Goal: Task Accomplishment & Management: Manage account settings

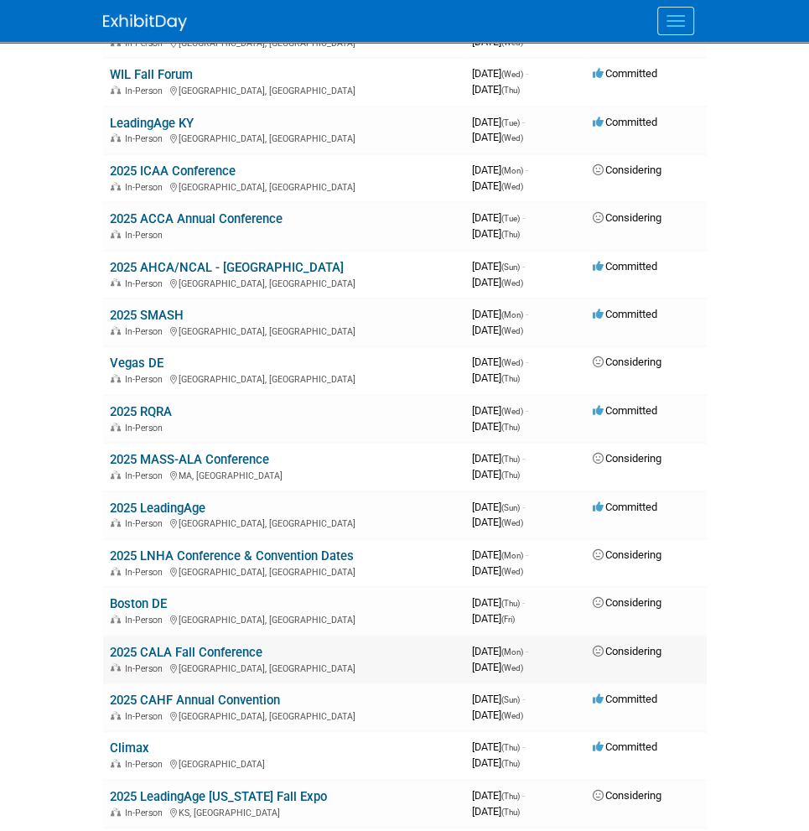
scroll to position [586, 0]
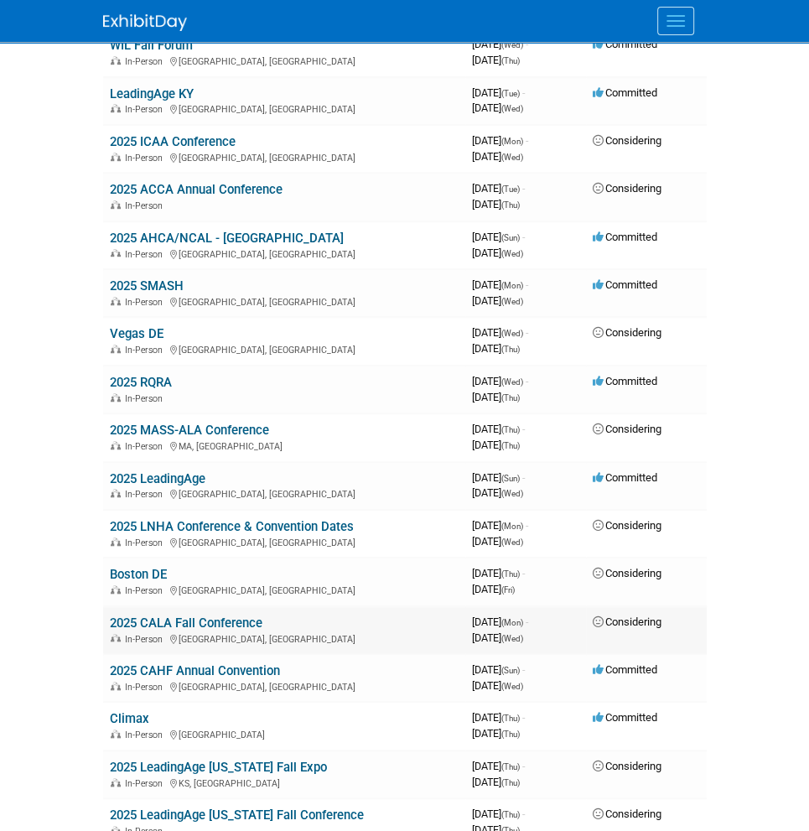
click at [215, 615] on link "2025 CALA Fall Conference" at bounding box center [186, 622] width 153 height 15
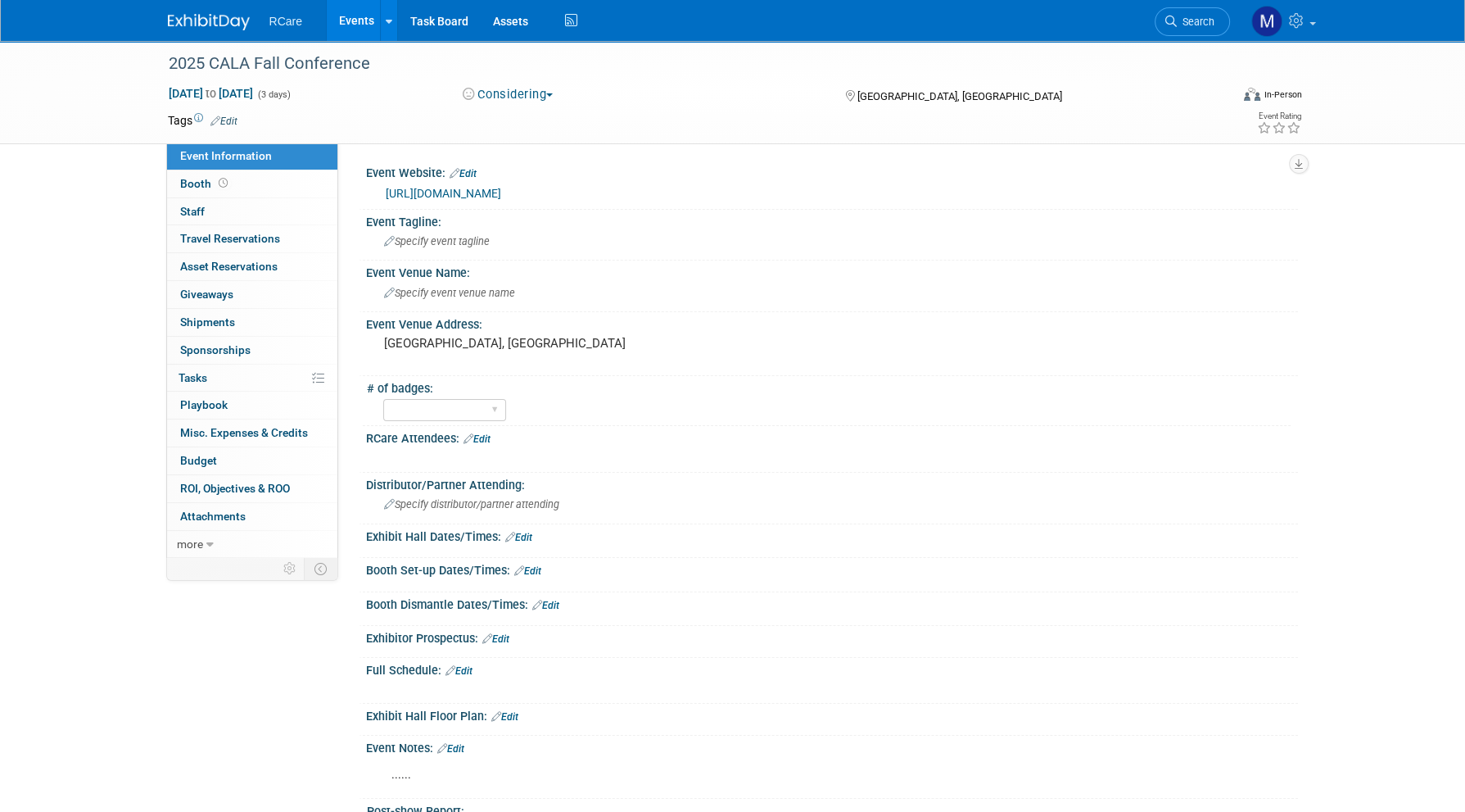
click at [341, 25] on link "Events" at bounding box center [356, 21] width 60 height 41
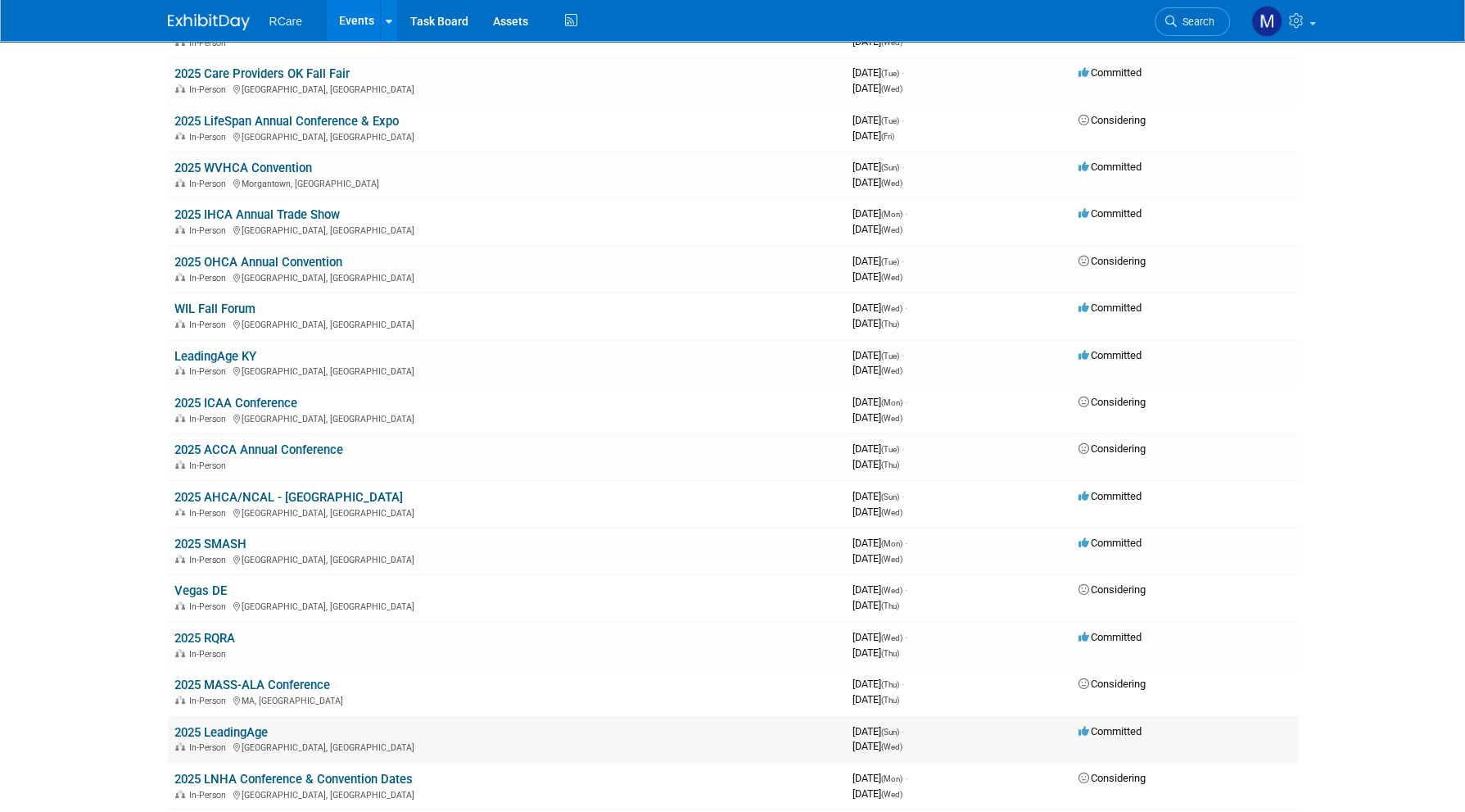
scroll to position [656, 0]
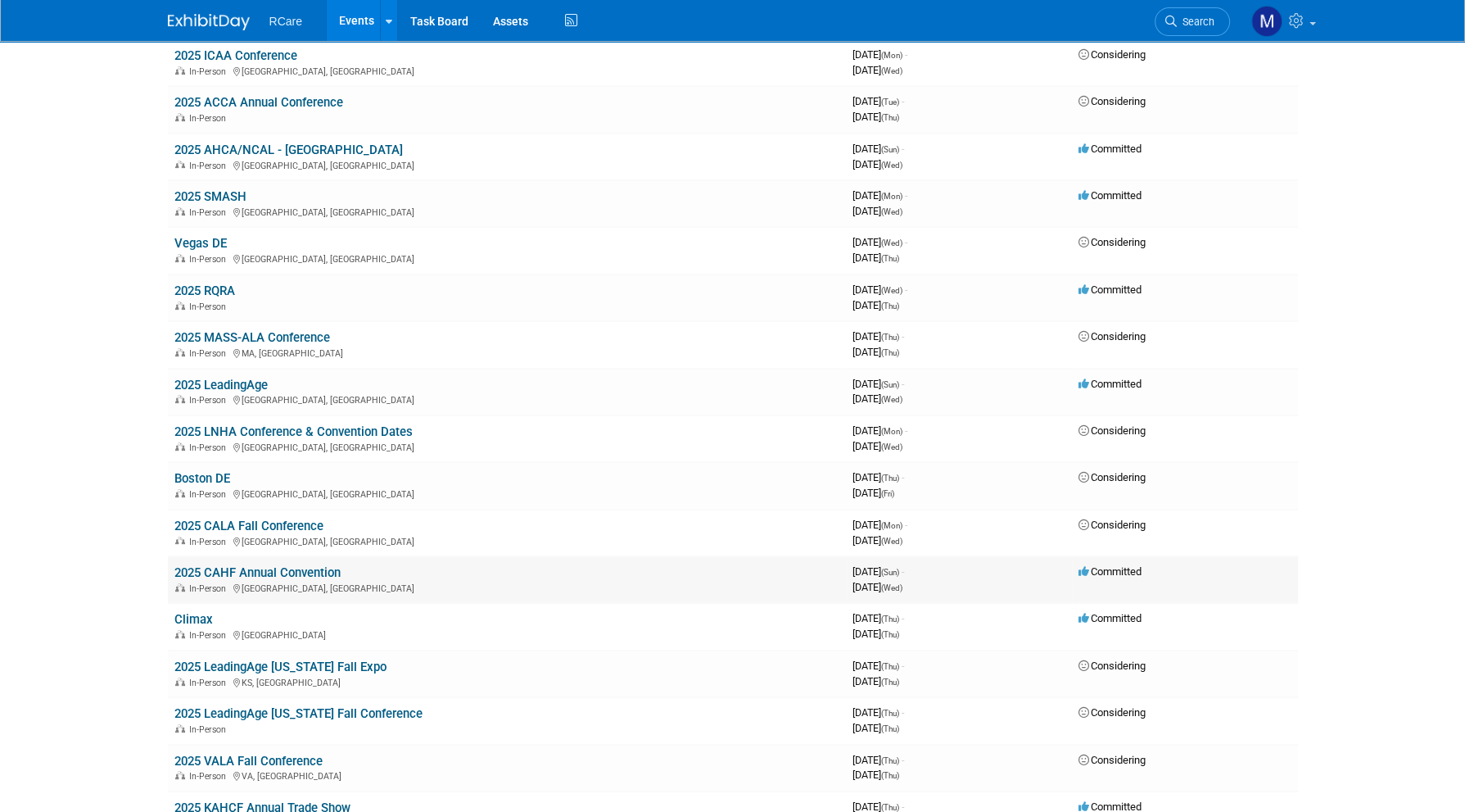
click at [322, 565] on link "2025 CAHF Annual Convention" at bounding box center [258, 572] width 166 height 15
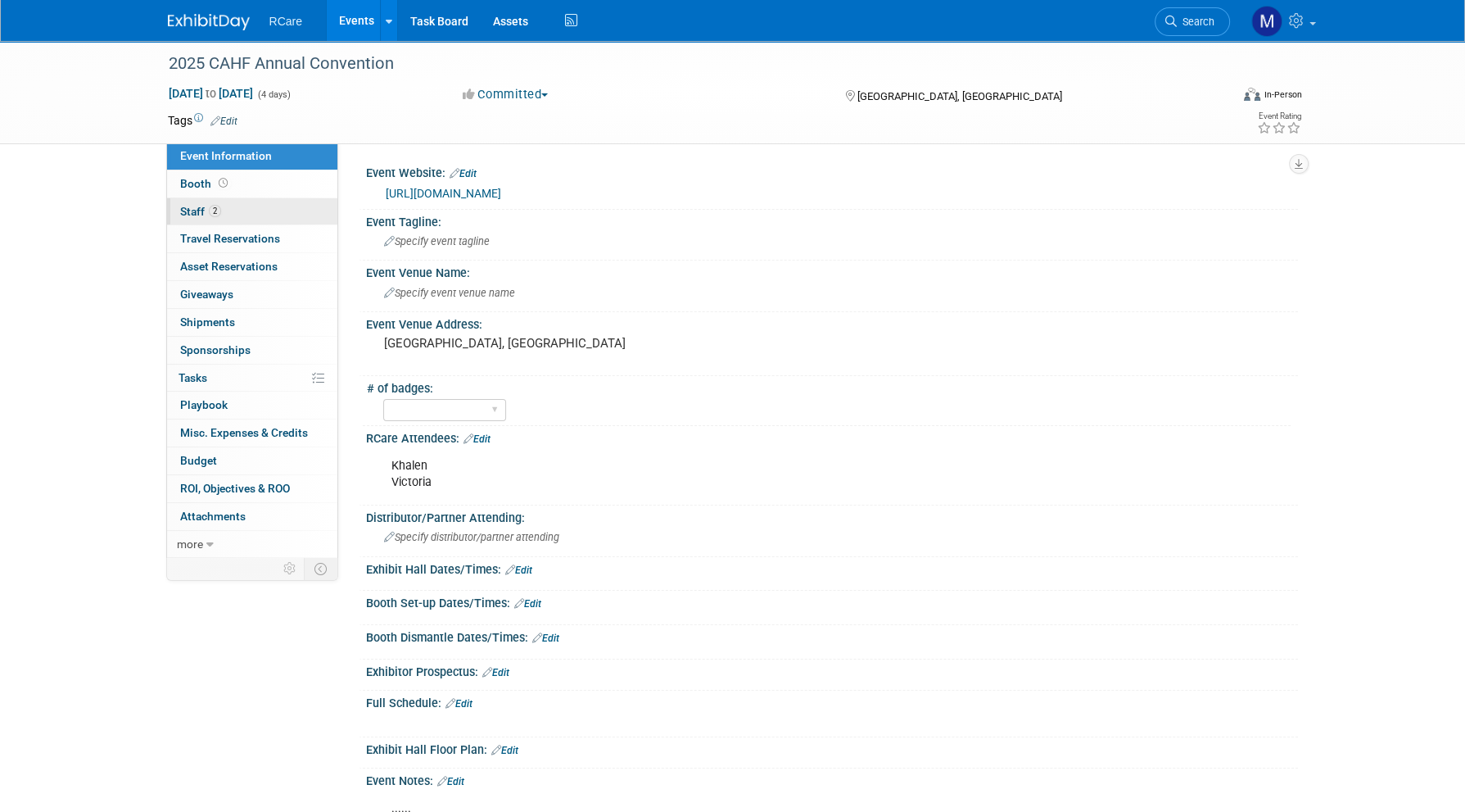
click at [204, 208] on span "Staff 2" at bounding box center [200, 211] width 41 height 13
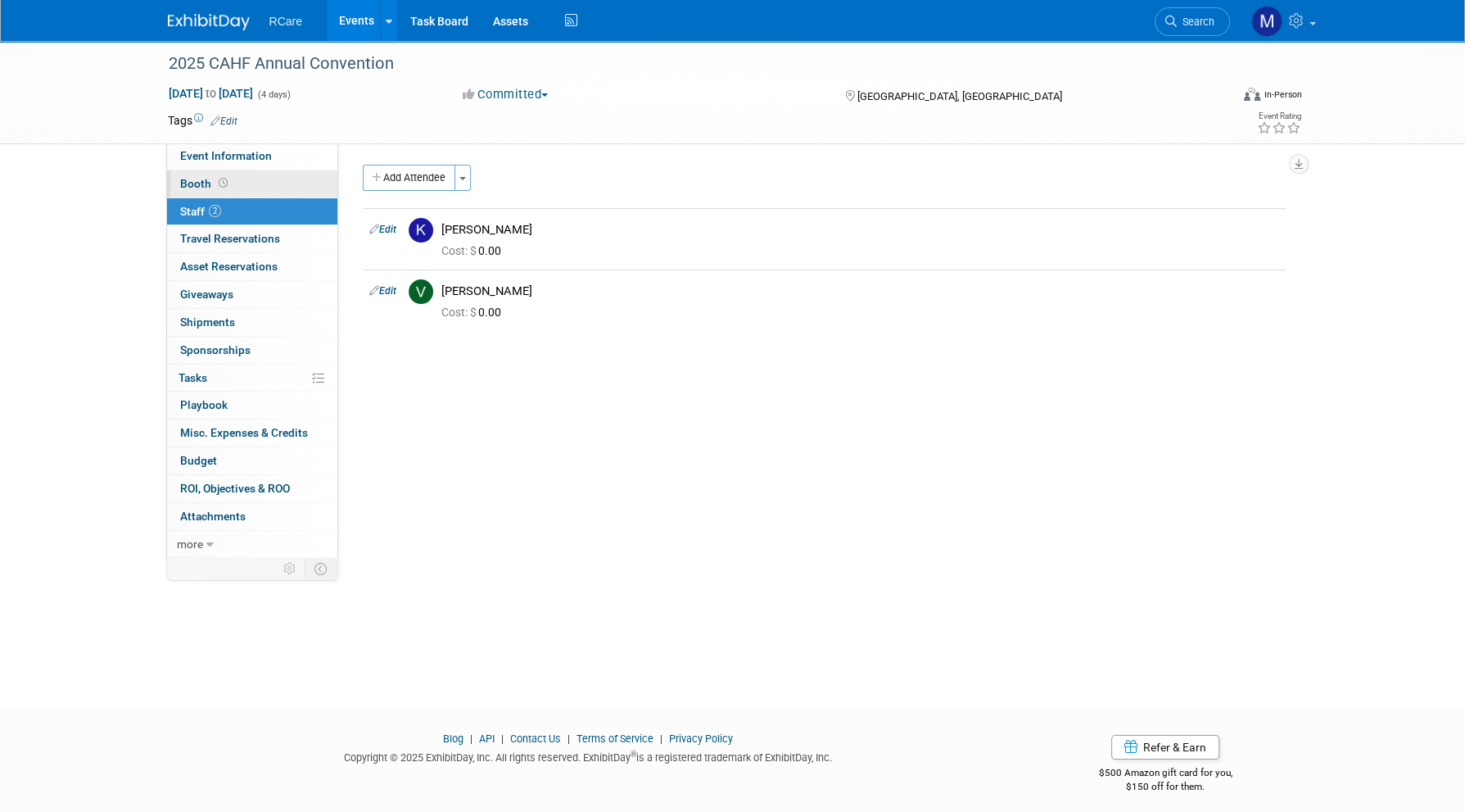
click at [202, 186] on span "Booth" at bounding box center [205, 183] width 51 height 13
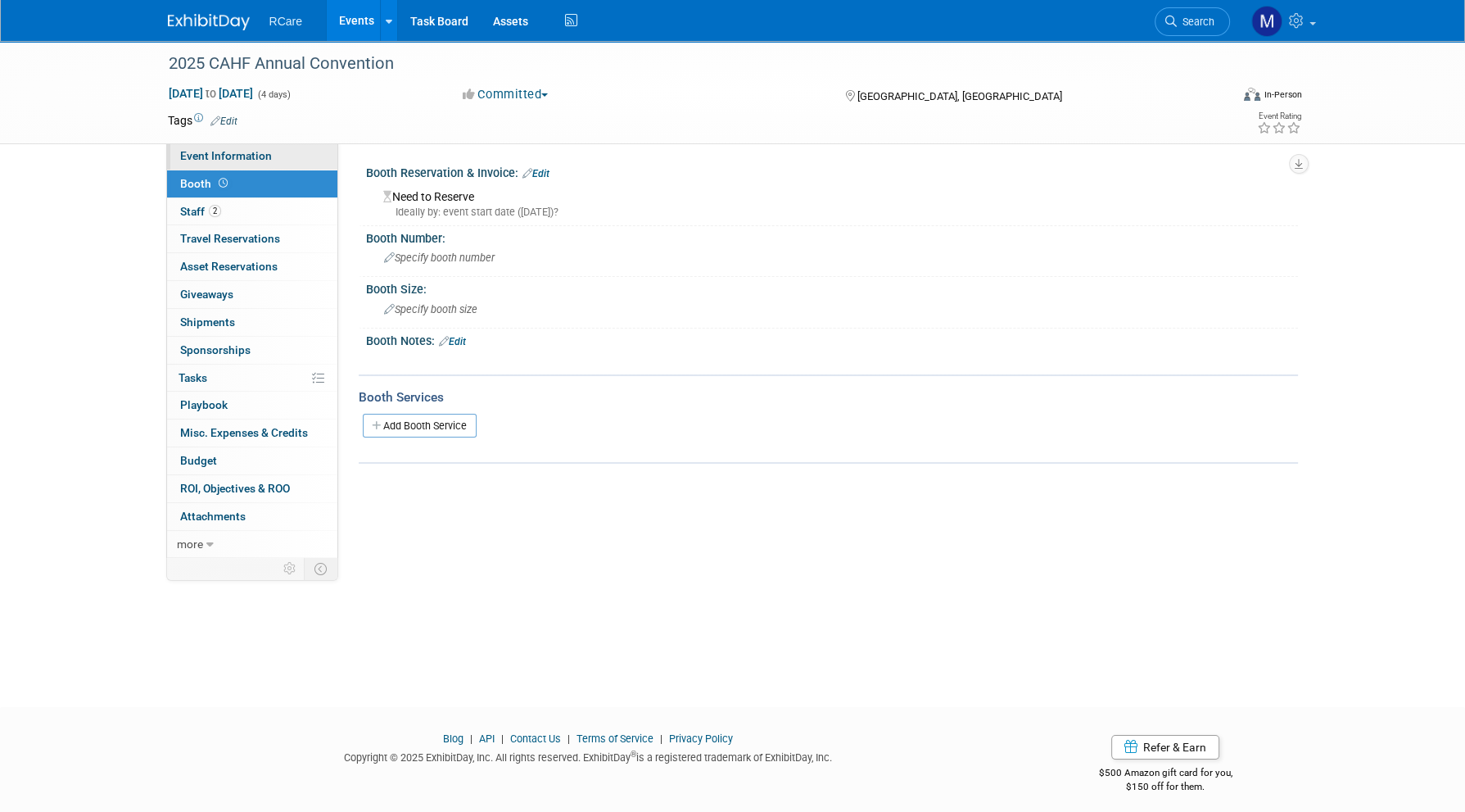
click at [208, 158] on span "Event Information" at bounding box center [226, 155] width 92 height 13
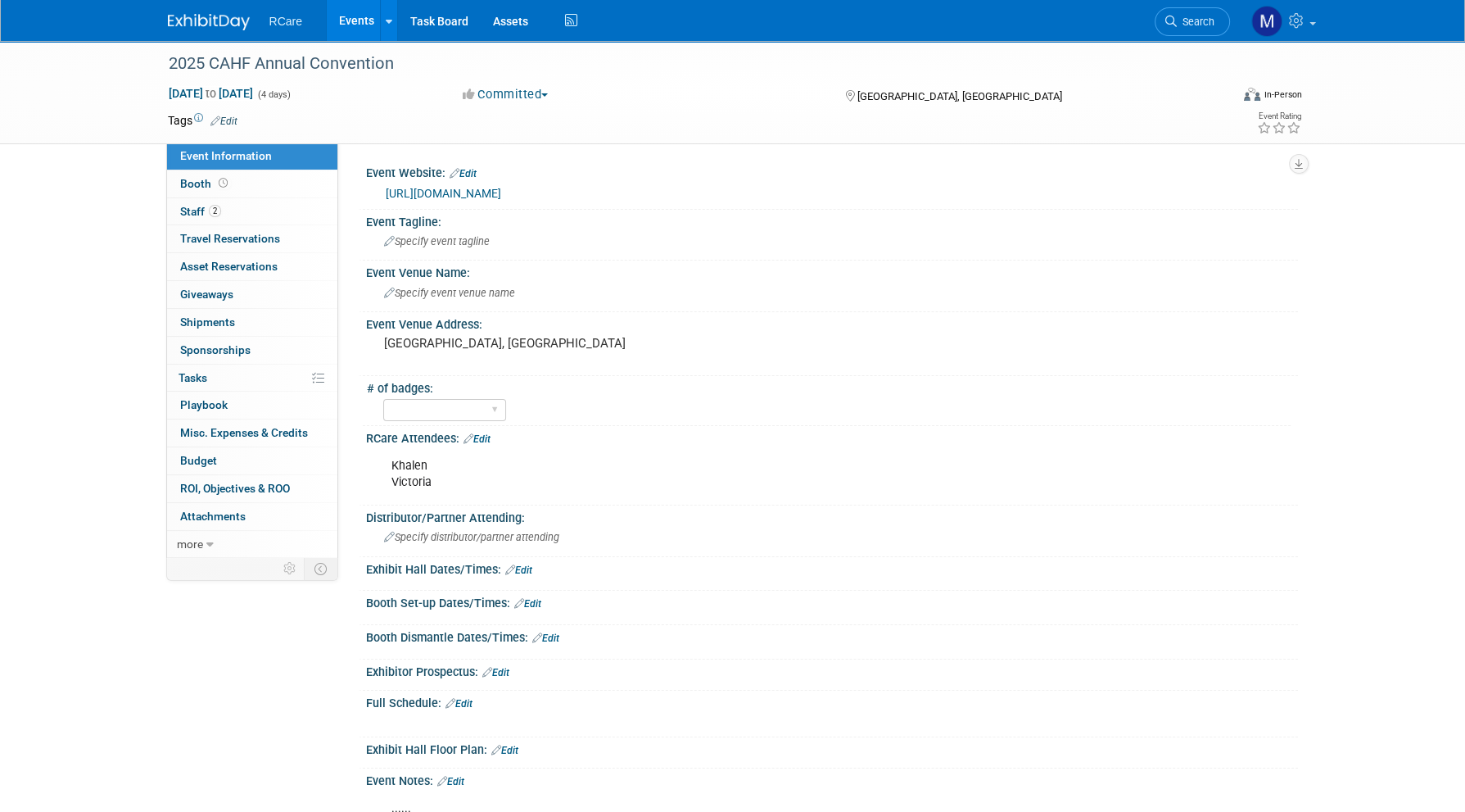
click at [524, 94] on button "Committed" at bounding box center [506, 95] width 98 height 18
click at [524, 136] on link "Considering" at bounding box center [523, 144] width 129 height 22
click at [668, 96] on div "Considering Committed Considering Not Going" at bounding box center [638, 95] width 362 height 18
click at [531, 97] on button "Considering" at bounding box center [511, 95] width 108 height 18
click at [536, 117] on link "Committed" at bounding box center [523, 120] width 129 height 22
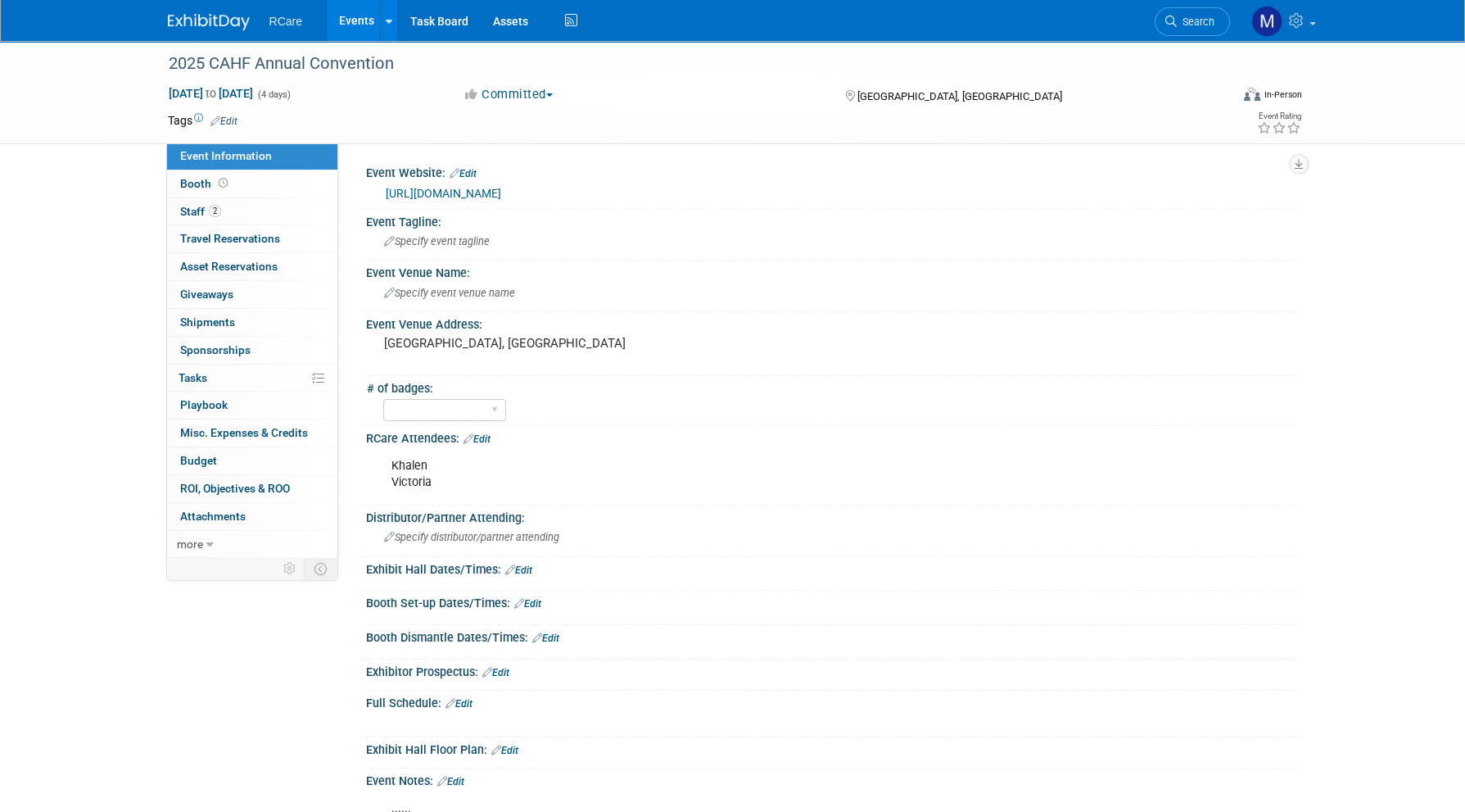
click at [342, 21] on link "Events" at bounding box center [356, 21] width 60 height 41
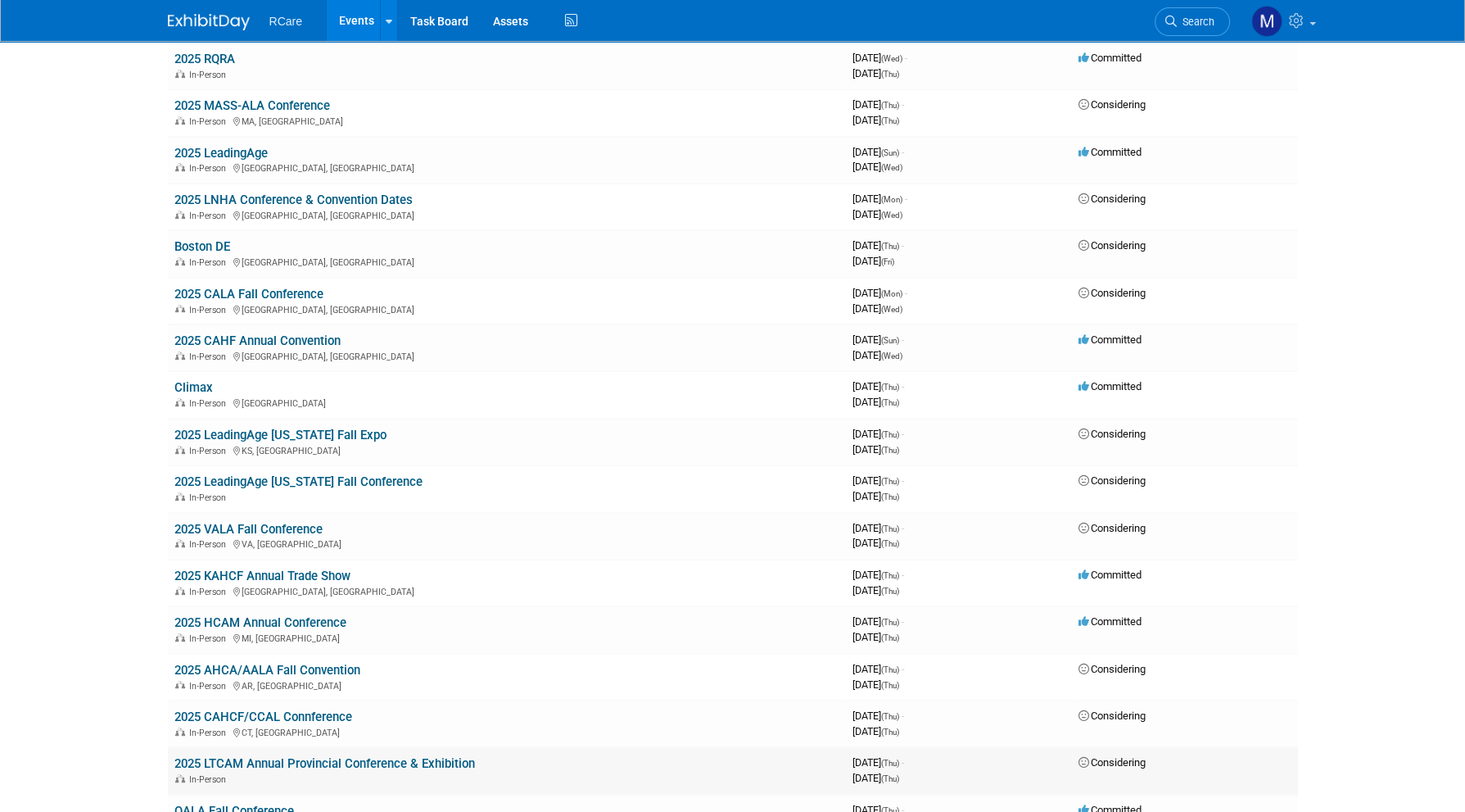
scroll to position [1065, 0]
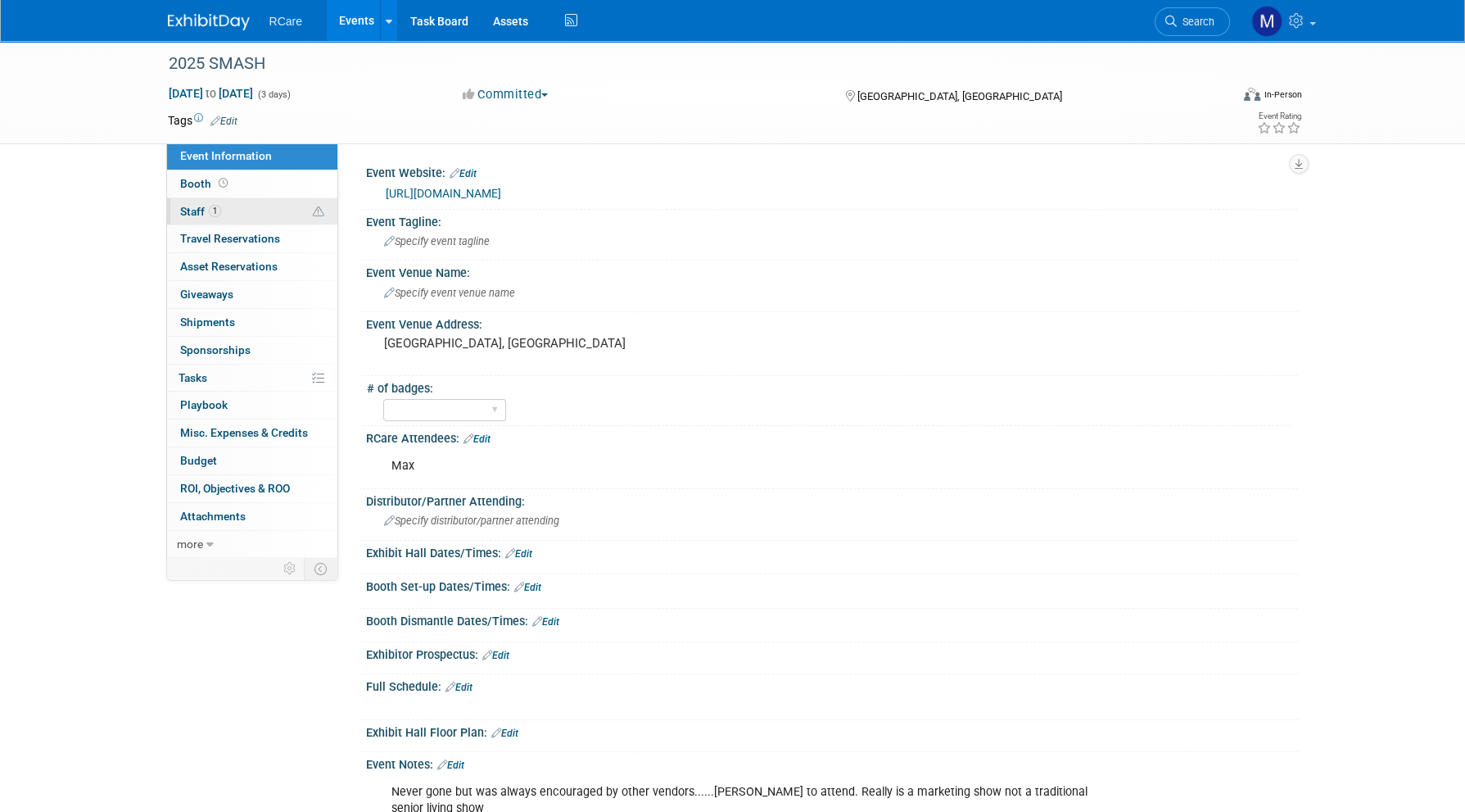
click at [231, 209] on link "1 Staff 1" at bounding box center [252, 212] width 170 height 27
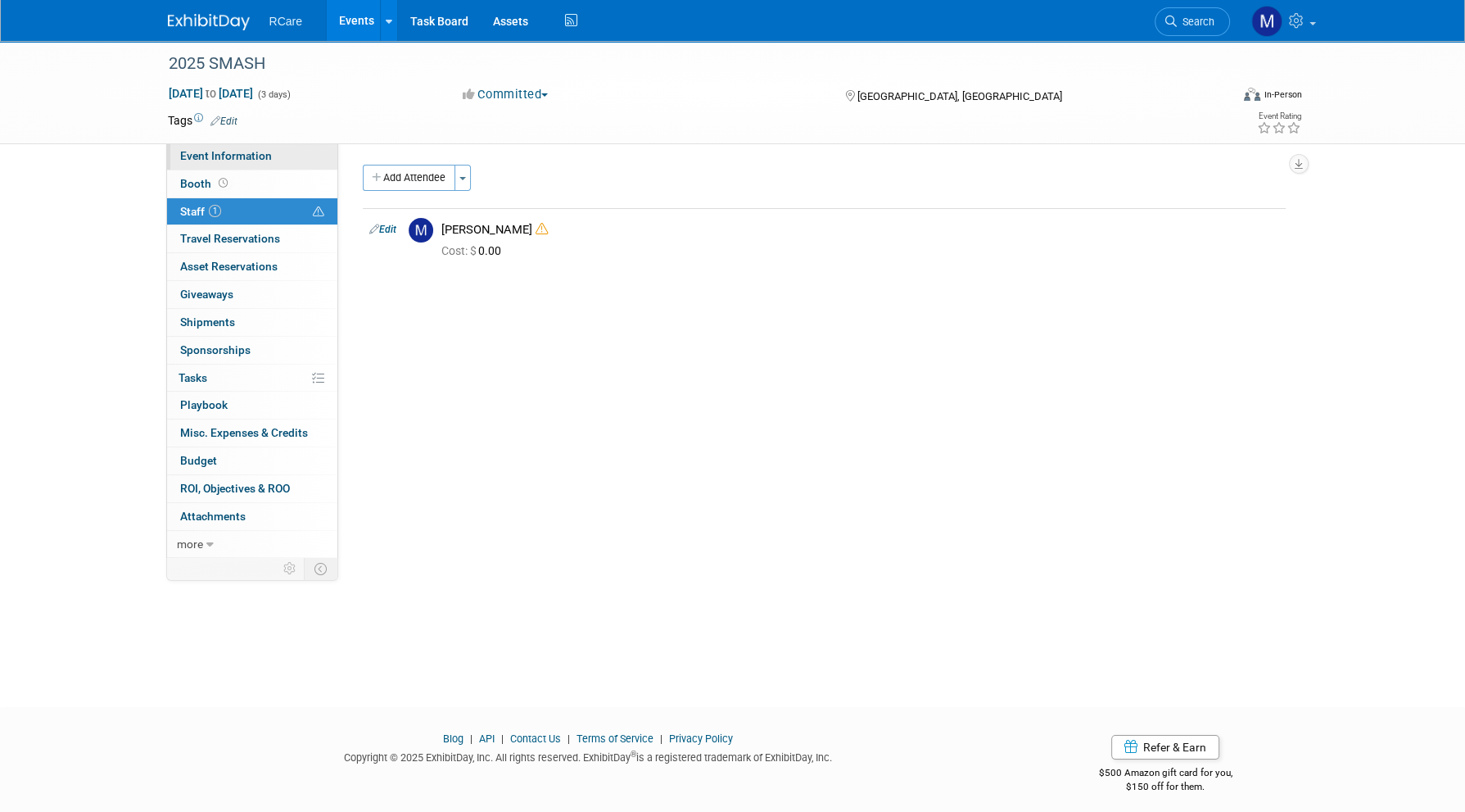
click at [227, 158] on span "Event Information" at bounding box center [226, 155] width 92 height 13
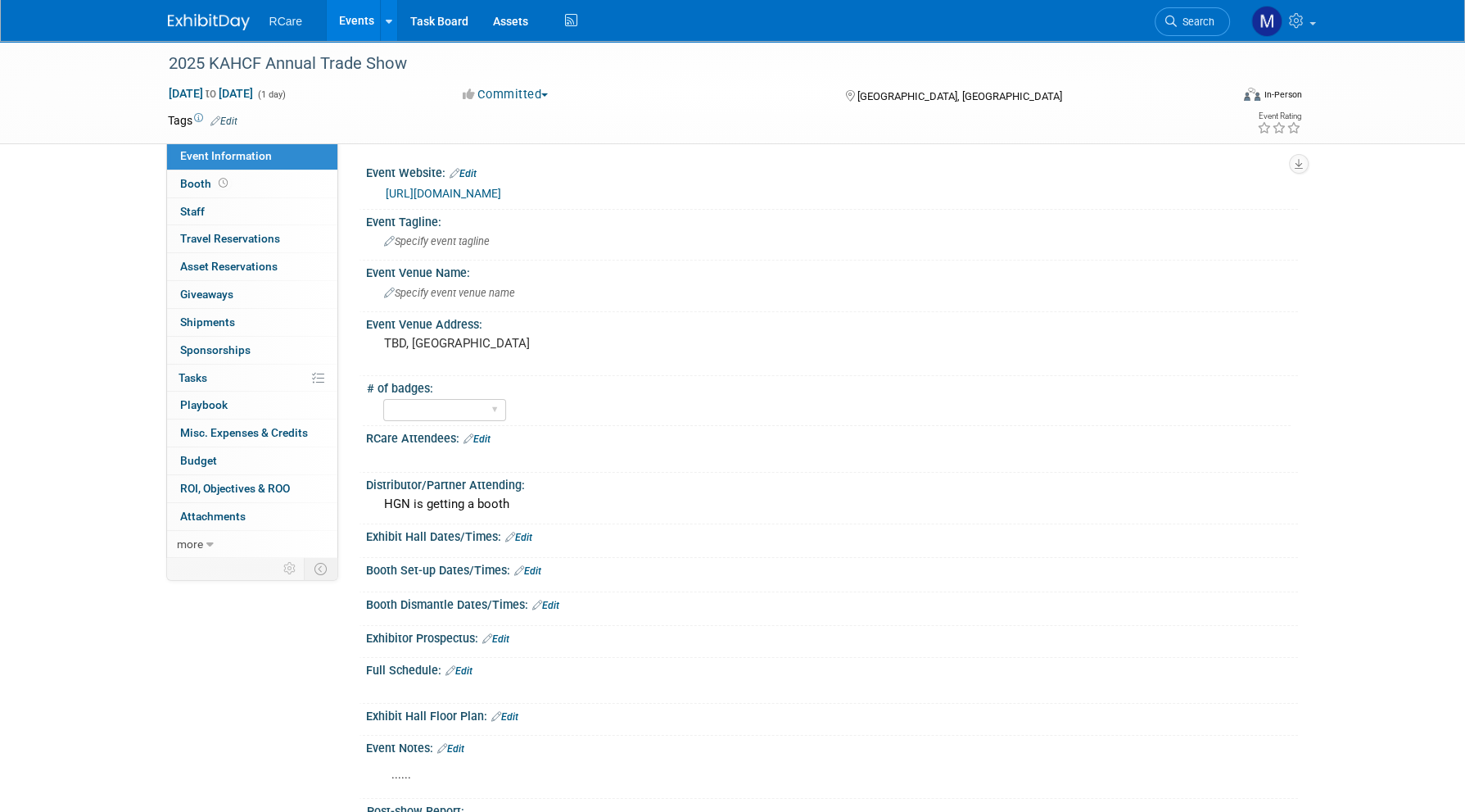
click at [501, 194] on link "https://kahcfkcal.org/iCore/Events/Events_List.aspx" at bounding box center [444, 192] width 115 height 13
click at [475, 168] on link "Edit" at bounding box center [463, 174] width 27 height 12
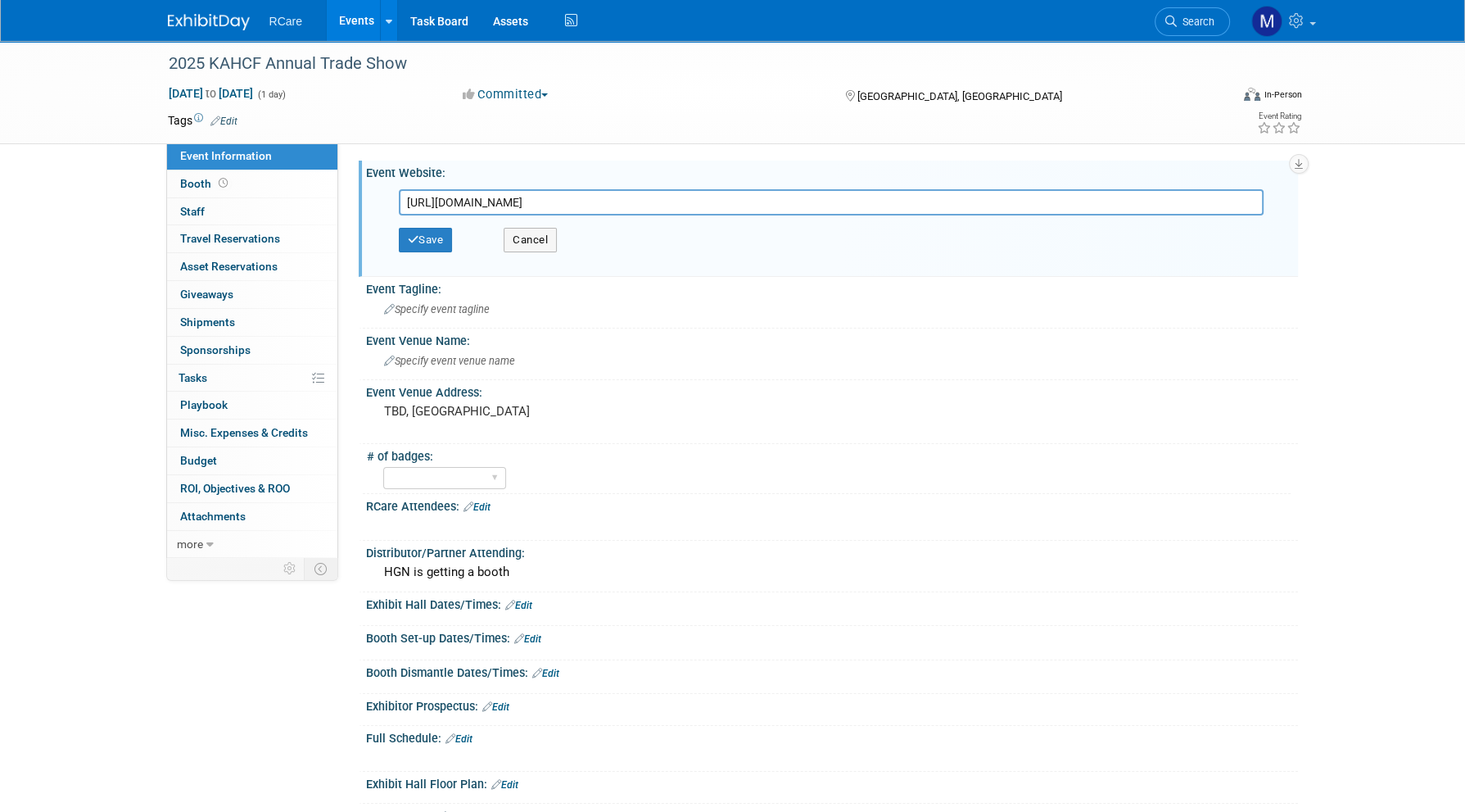
click at [514, 198] on input "https://kahcfkcal.org/iCore/Events/Events_List.aspx" at bounding box center [831, 202] width 865 height 26
type input "http://kahcfkcal.org/Public/Public/Events/Event_display.aspx?EventKey=AM2025"
click at [436, 244] on button "Save" at bounding box center [425, 239] width 54 height 24
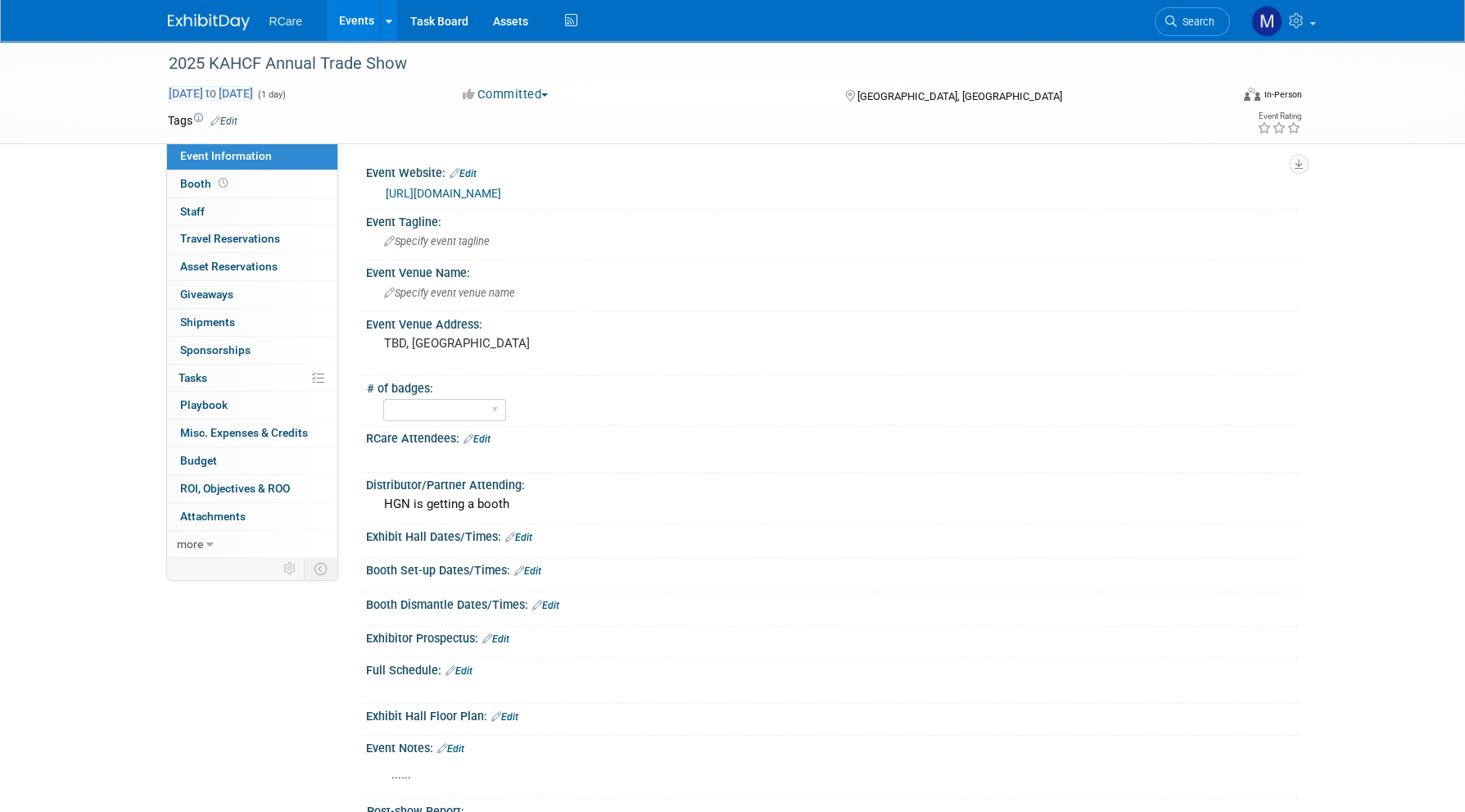
click at [231, 88] on span "Jan 1, 2026 to Jan 1, 2026" at bounding box center [211, 93] width 86 height 15
type input "Jan 1, 2026"
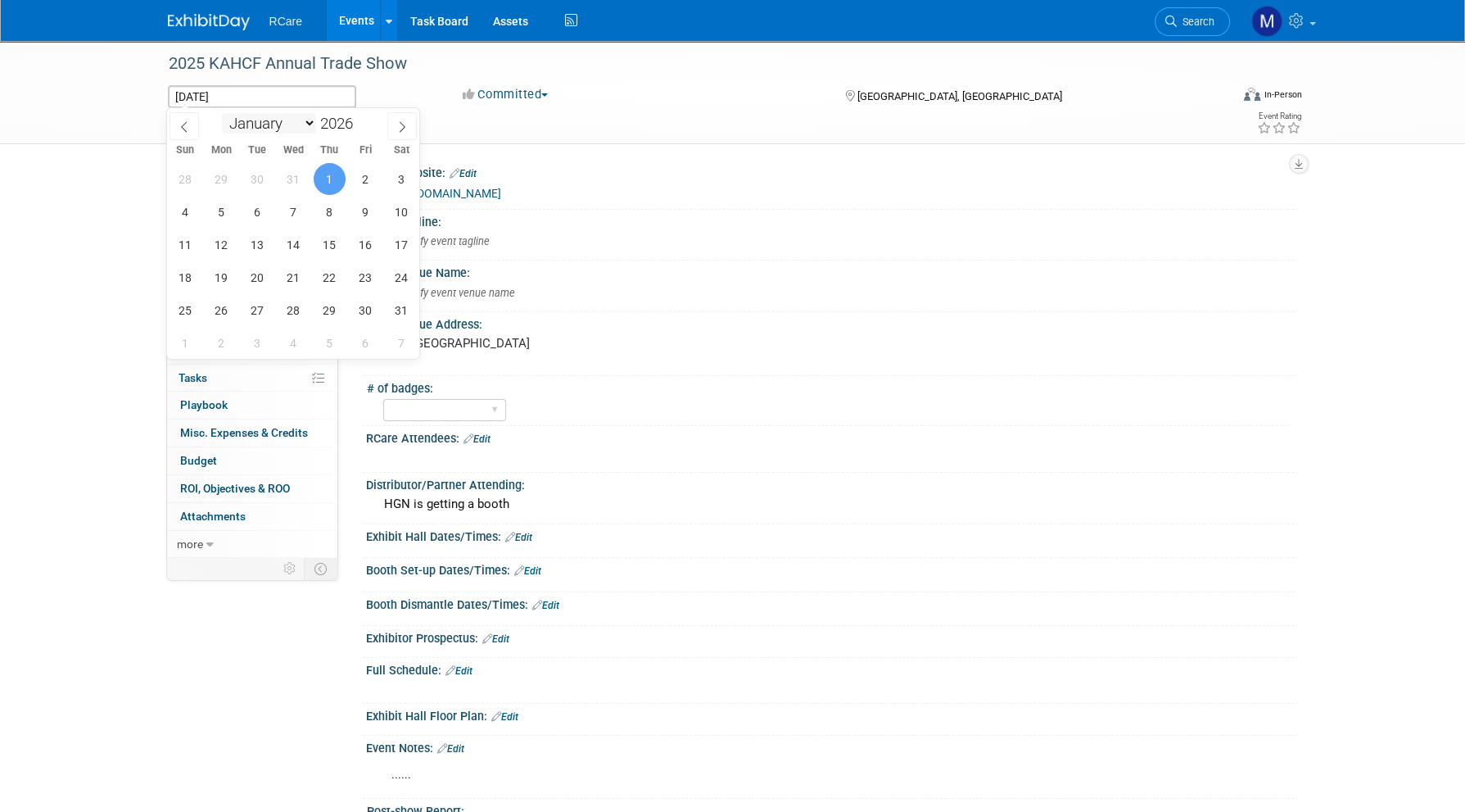
click at [301, 122] on select "January February March April May June July August September October November De…" at bounding box center [269, 123] width 94 height 21
select select "10"
click at [222, 113] on select "January February March April May June July August September October November De…" at bounding box center [269, 123] width 94 height 21
click at [300, 245] on span "18" at bounding box center [293, 244] width 32 height 32
type input "Nov 18, 2026"
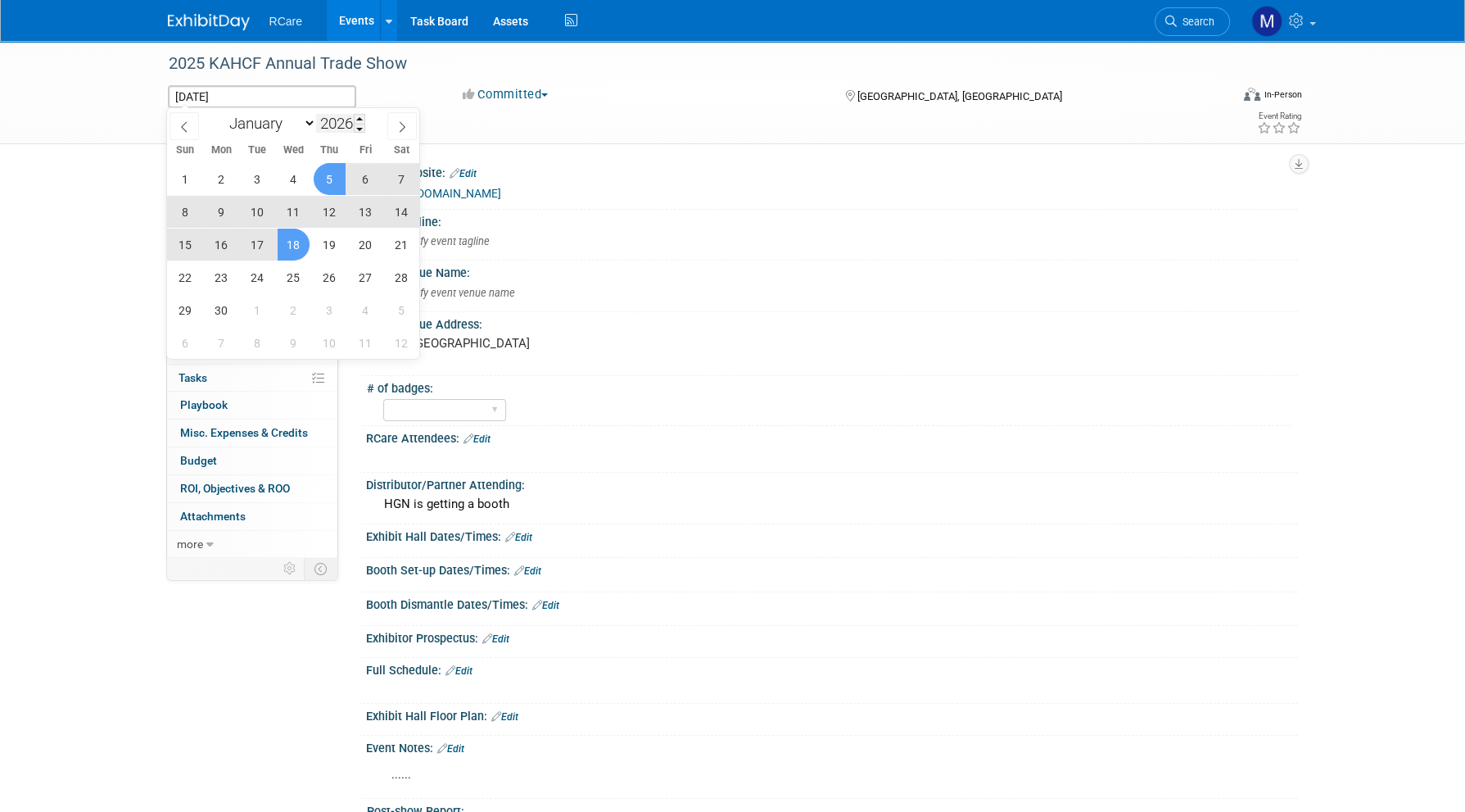
click at [347, 119] on input "2026" at bounding box center [341, 123] width 49 height 19
click at [359, 124] on span at bounding box center [360, 129] width 12 height 10
type input "2025"
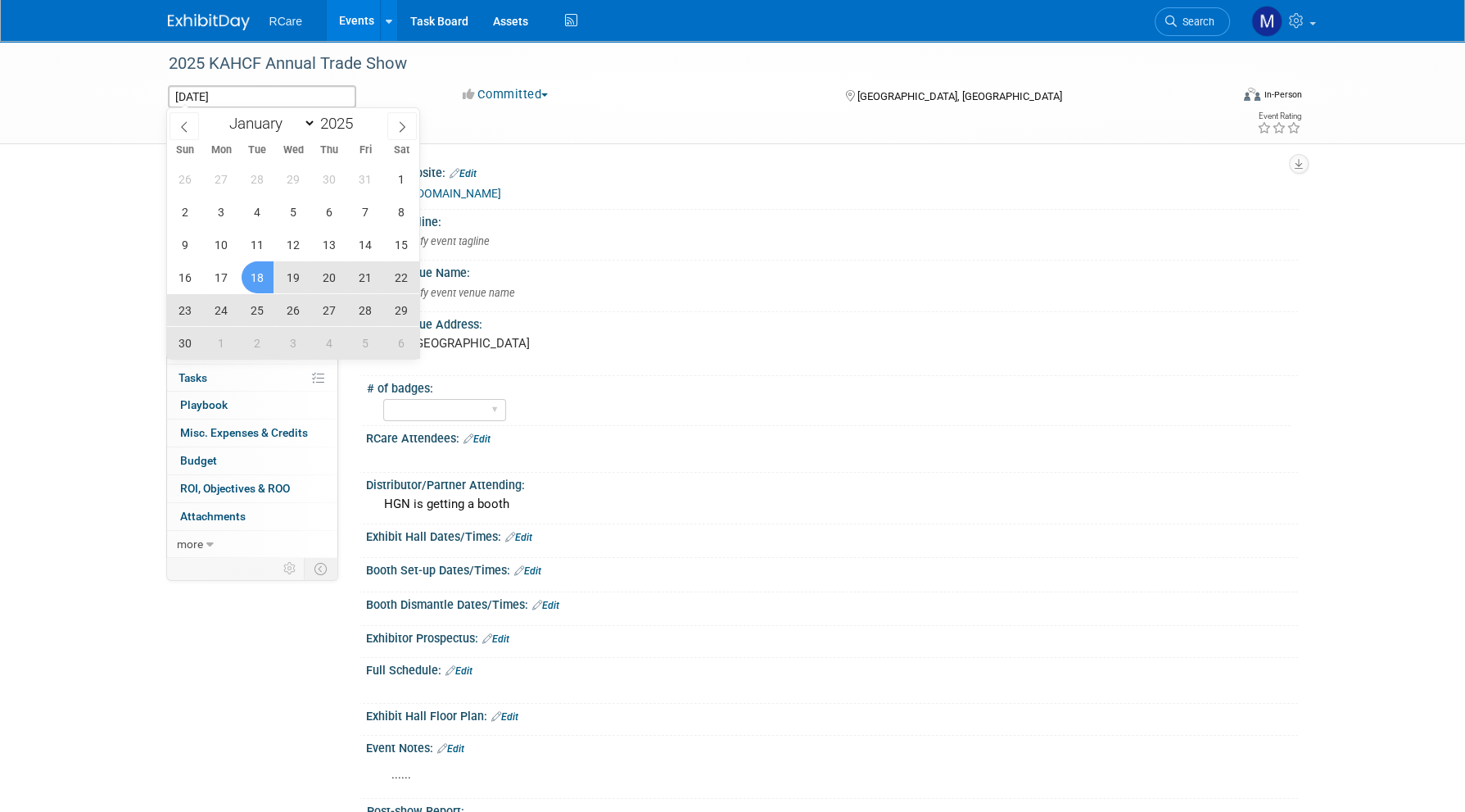
click at [261, 280] on span "18" at bounding box center [257, 277] width 32 height 32
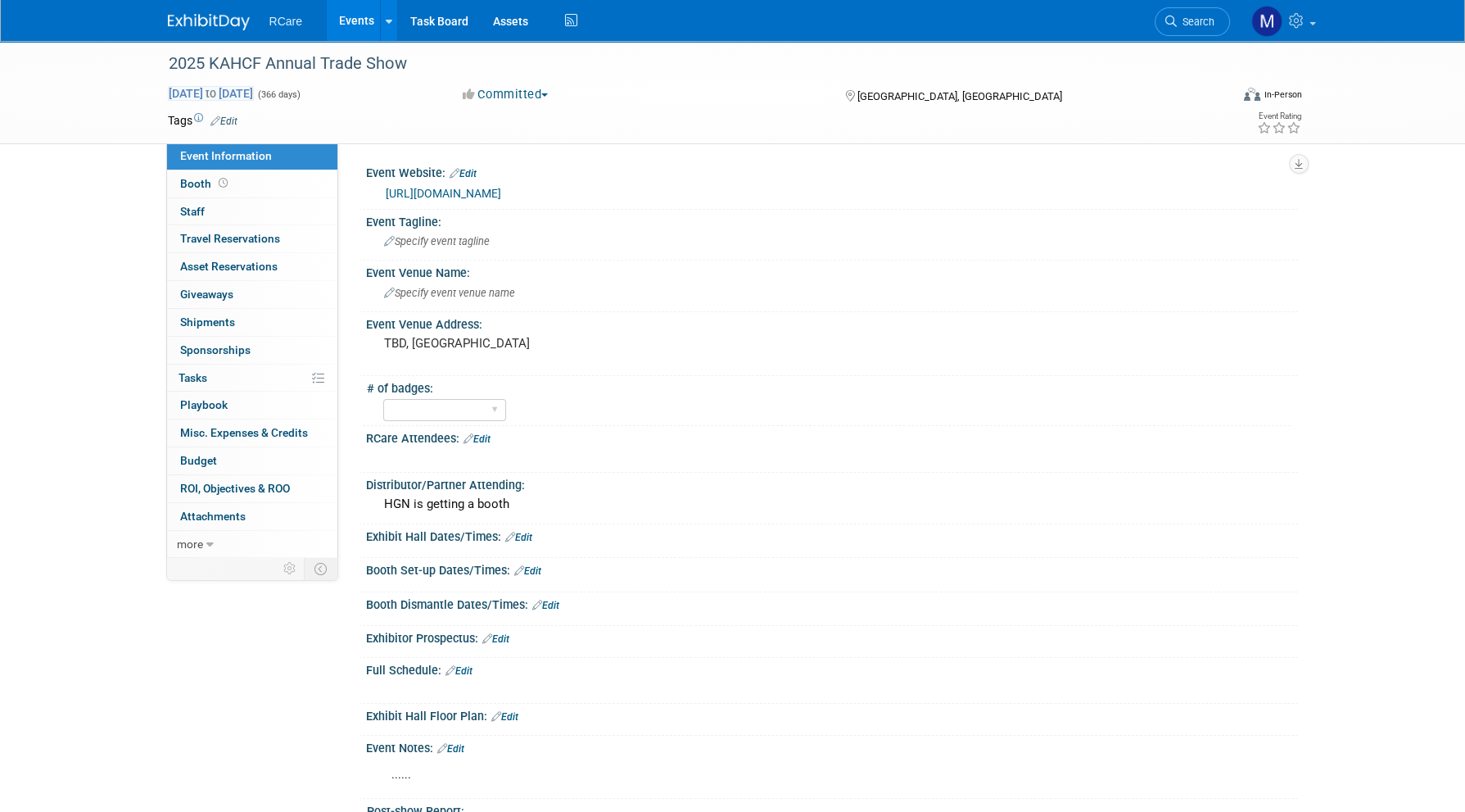
click at [254, 91] on span "Nov 18, 2025 to Nov 18, 2026" at bounding box center [211, 93] width 86 height 15
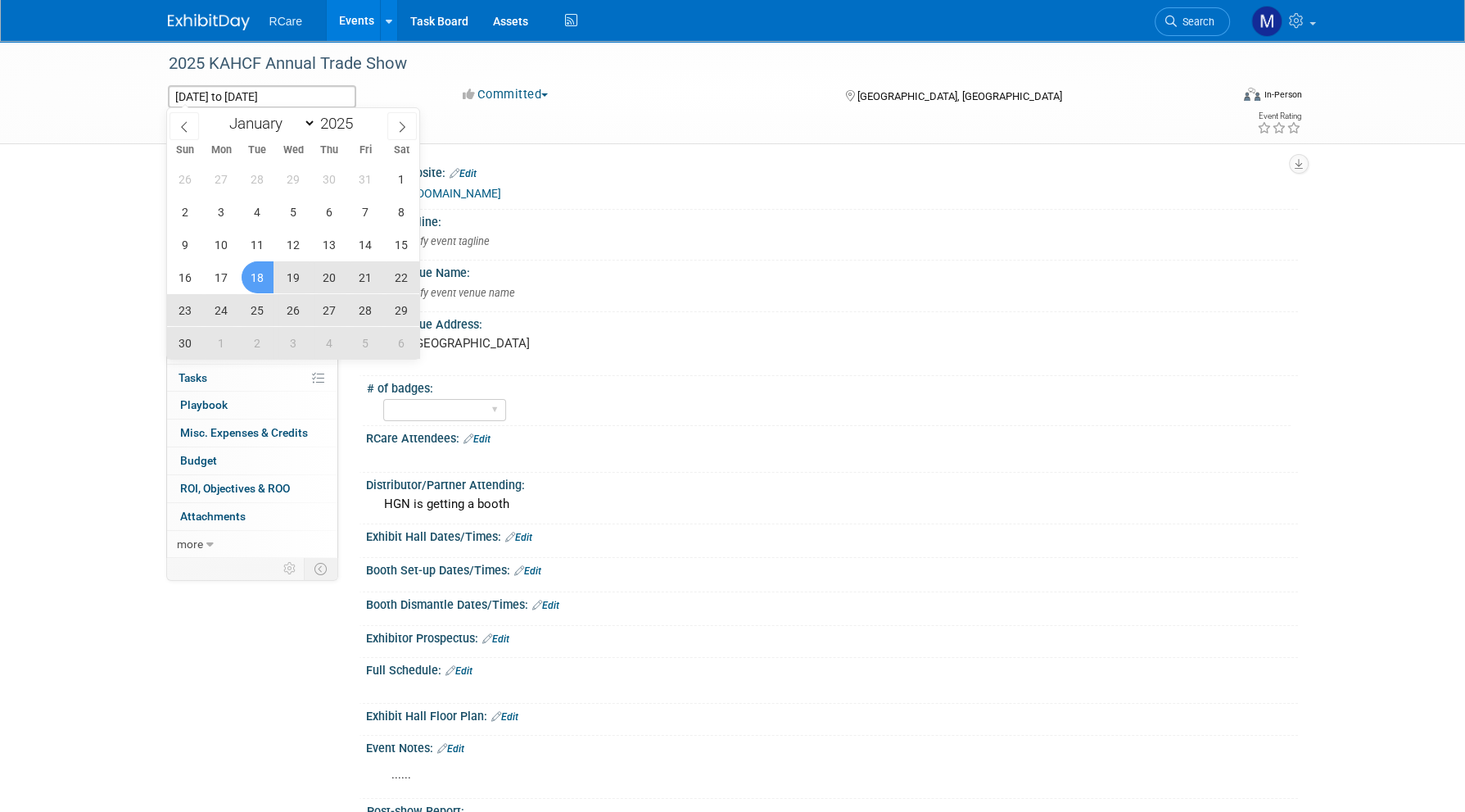
click at [331, 278] on span "20" at bounding box center [329, 277] width 32 height 32
type input "Nov 20, 2025"
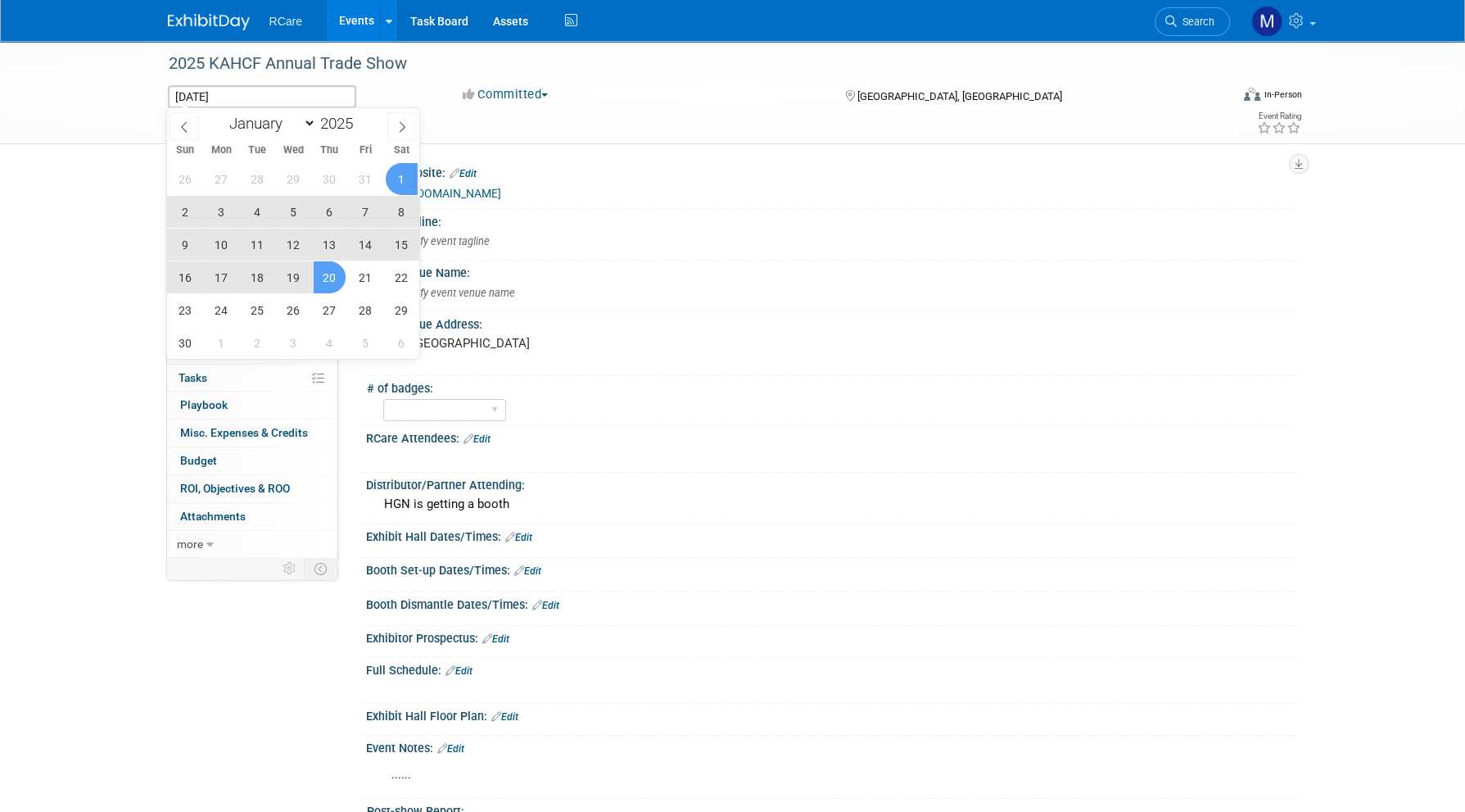
type input "2026"
click at [575, 113] on td at bounding box center [673, 120] width 872 height 17
select select "0"
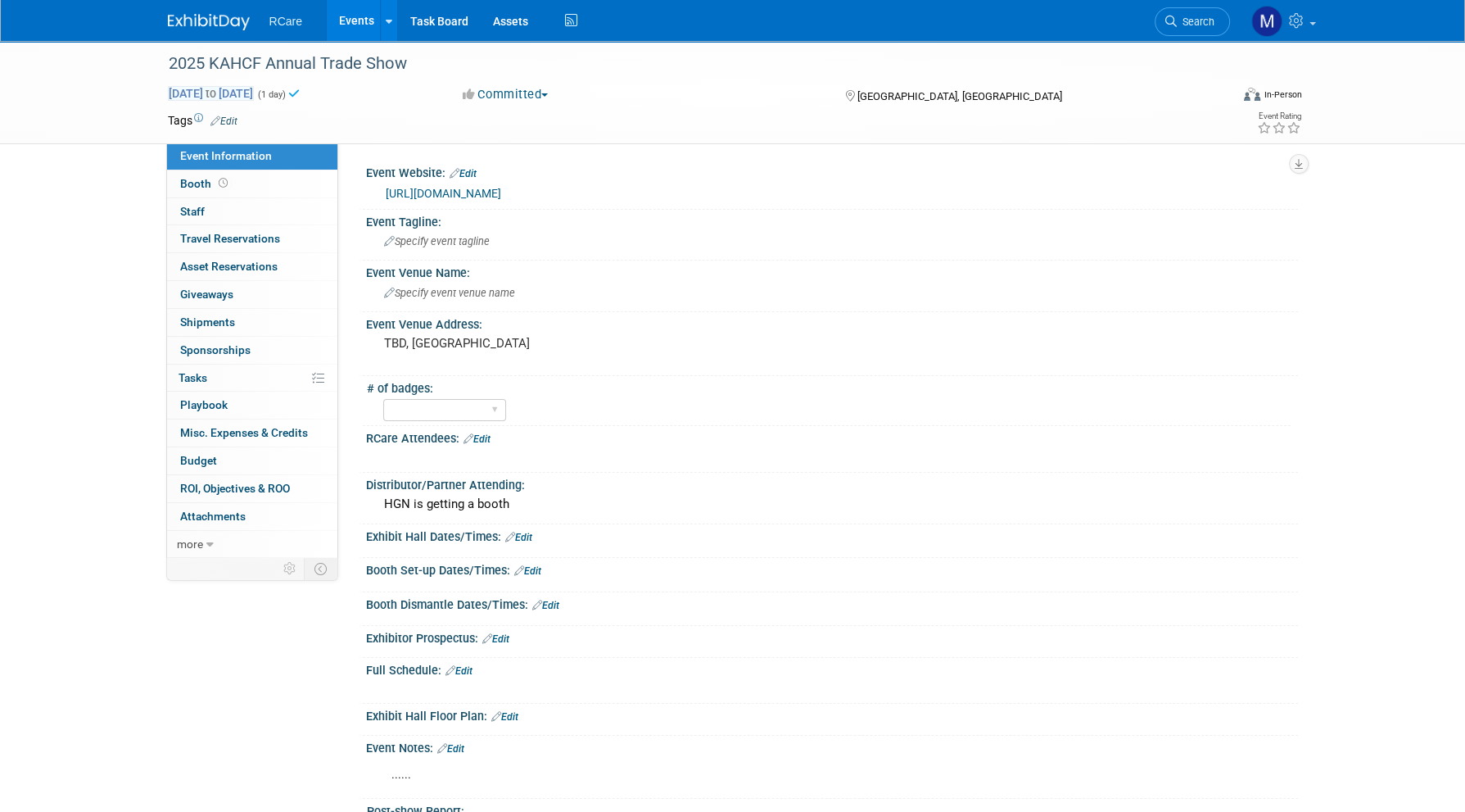
click at [225, 90] on span "Nov 20, 2025 to Nov 20, 2025" at bounding box center [211, 93] width 86 height 15
type input "Nov 20, 2025 to Nov 20, 2025"
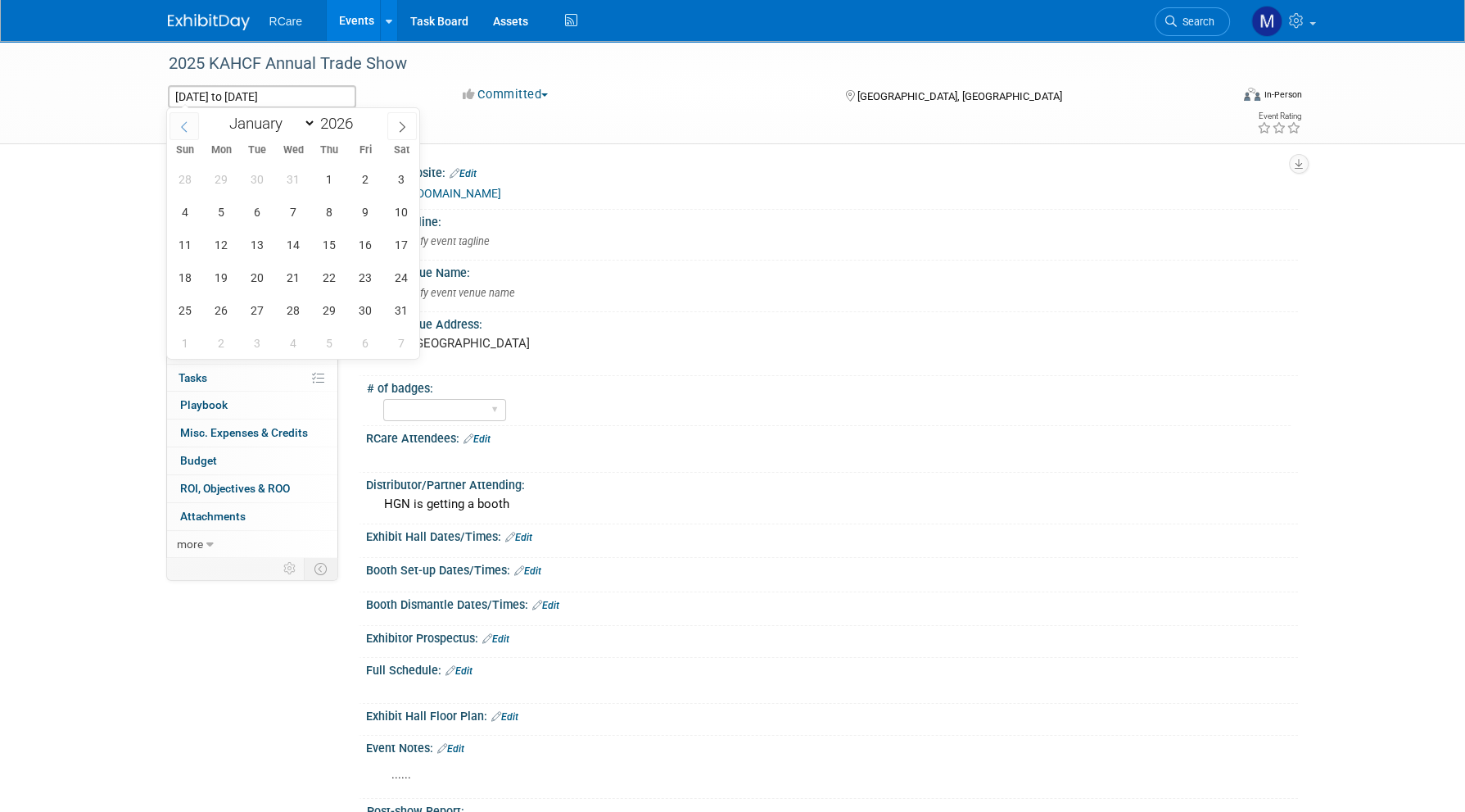
click at [186, 127] on icon at bounding box center [185, 127] width 12 height 12
type input "2025"
click at [186, 127] on icon at bounding box center [185, 127] width 12 height 12
select select "10"
click at [258, 277] on span "18" at bounding box center [257, 277] width 32 height 32
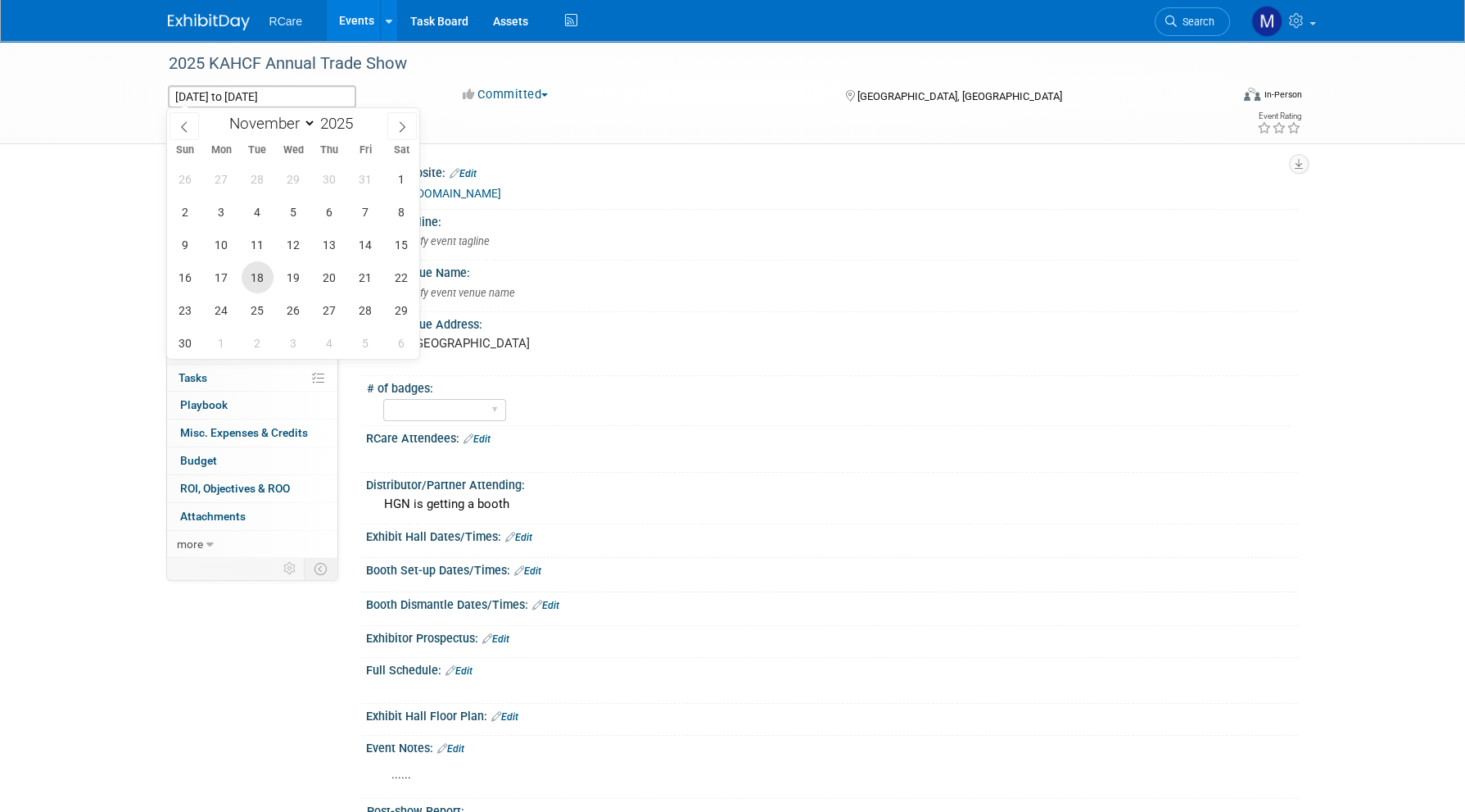
type input "Nov 18, 2025"
click at [326, 274] on span "20" at bounding box center [329, 277] width 32 height 32
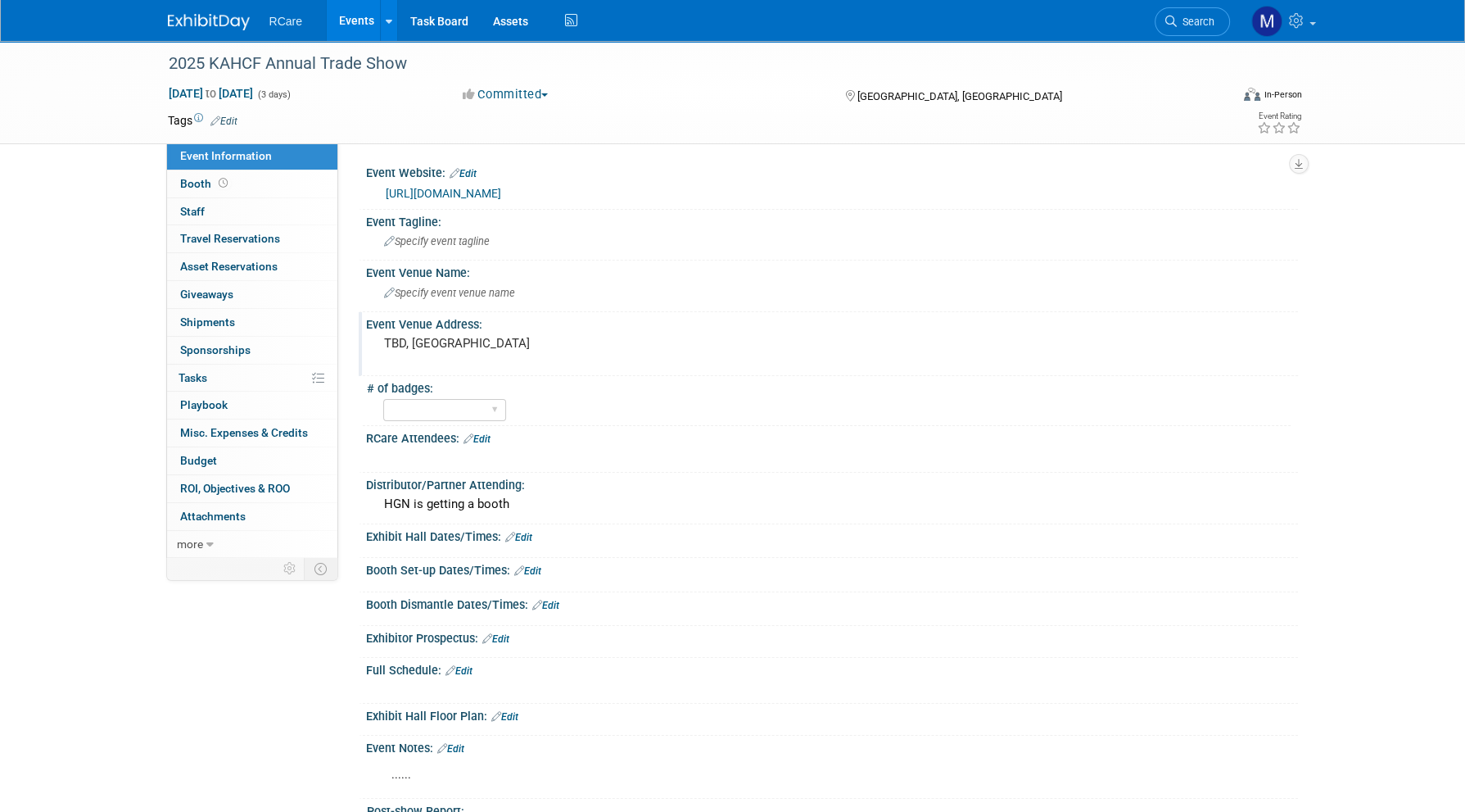
click at [446, 336] on pre "TBD, KY" at bounding box center [560, 343] width 352 height 15
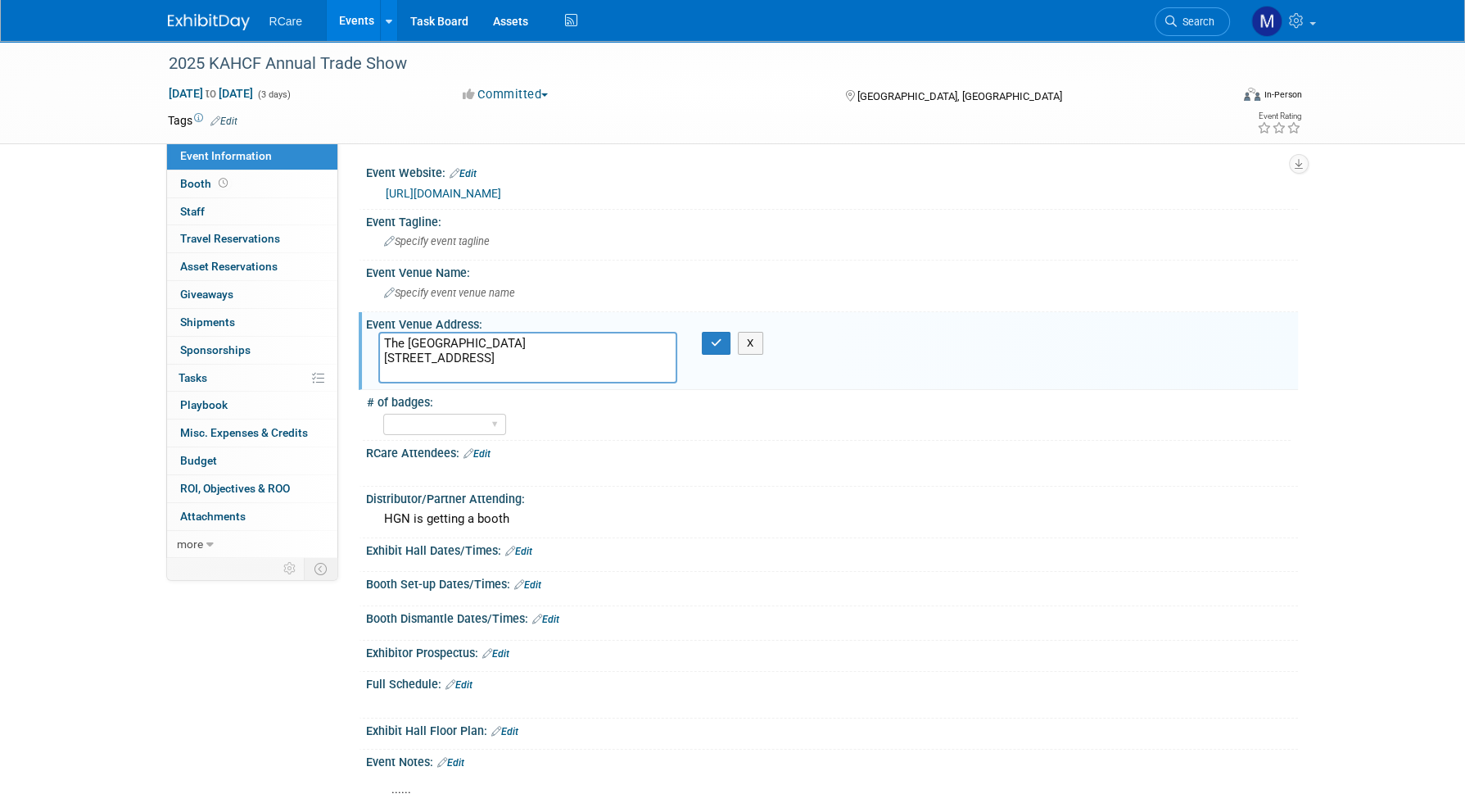
drag, startPoint x: 502, startPoint y: 340, endPoint x: 370, endPoint y: 336, distance: 132.1
click at [370, 336] on div "The Galt House Hotel 140 Fourth Street Louisville, KY 40202" at bounding box center [528, 357] width 323 height 52
type textarea "140 Fourth Street Louisville, KY 40202"
click at [714, 339] on icon "button" at bounding box center [717, 342] width 12 height 11
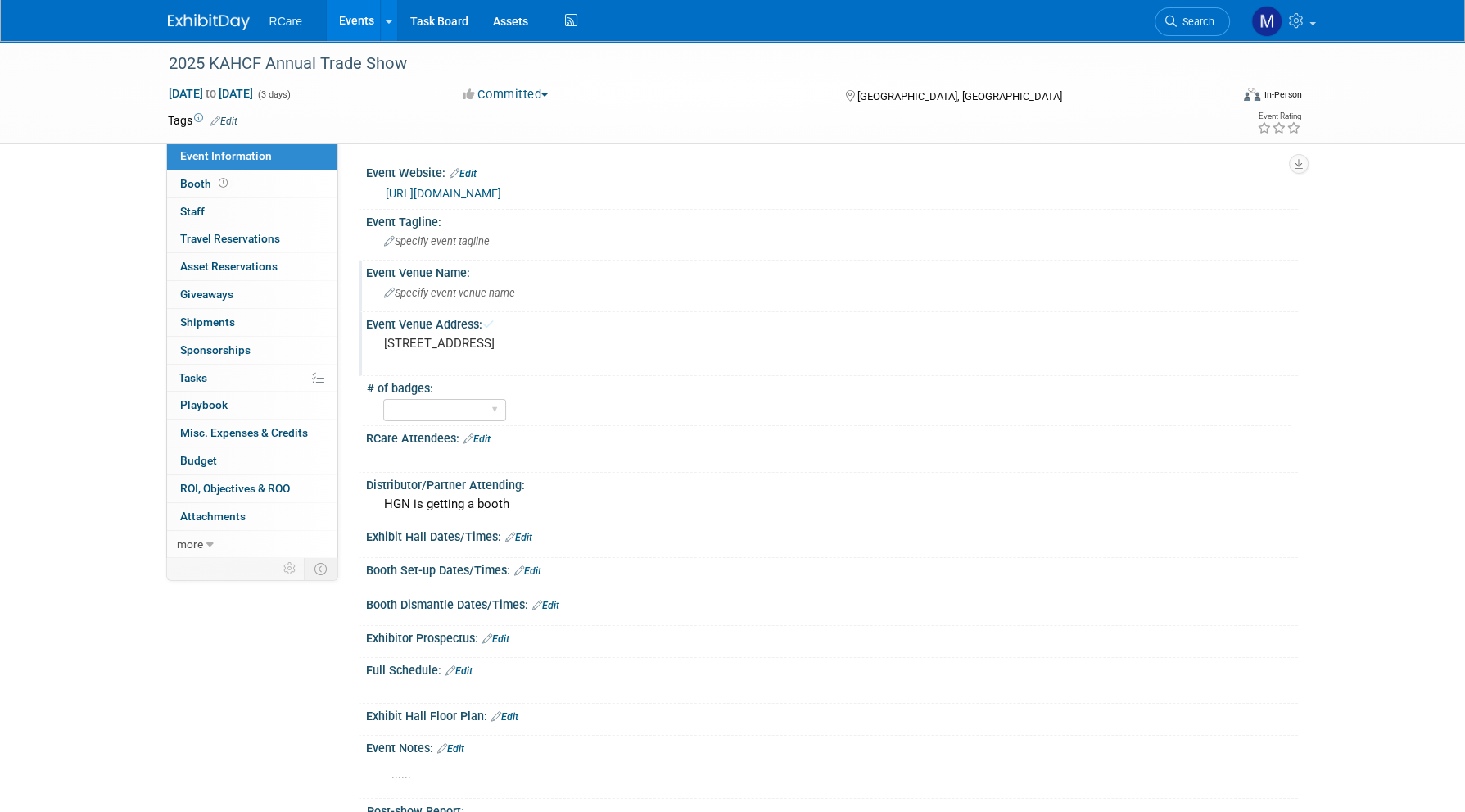
click at [468, 294] on span "Specify event venue name" at bounding box center [450, 292] width 131 height 13
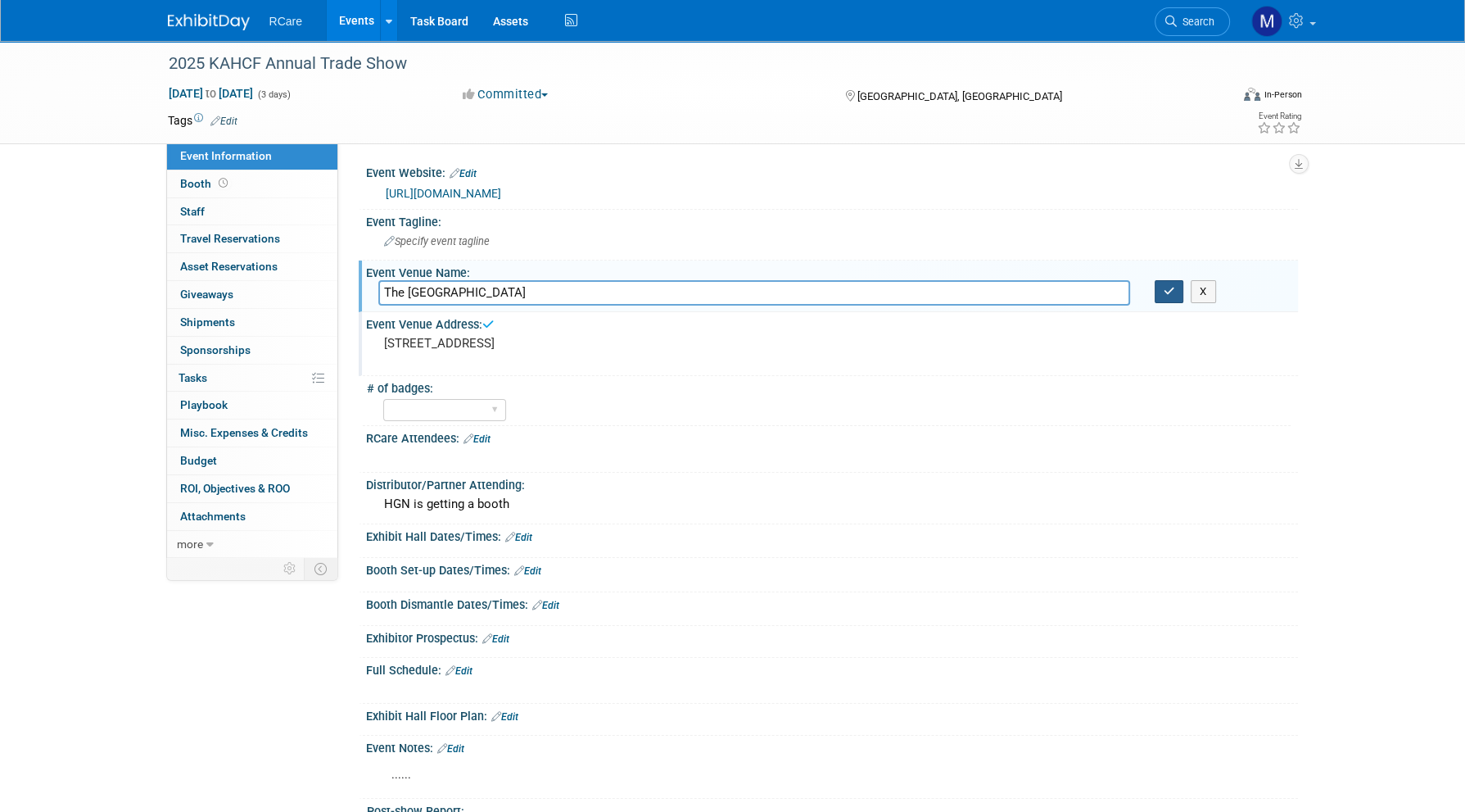
type input "The Galt House Hotel"
click at [1166, 287] on icon "button" at bounding box center [1170, 291] width 12 height 11
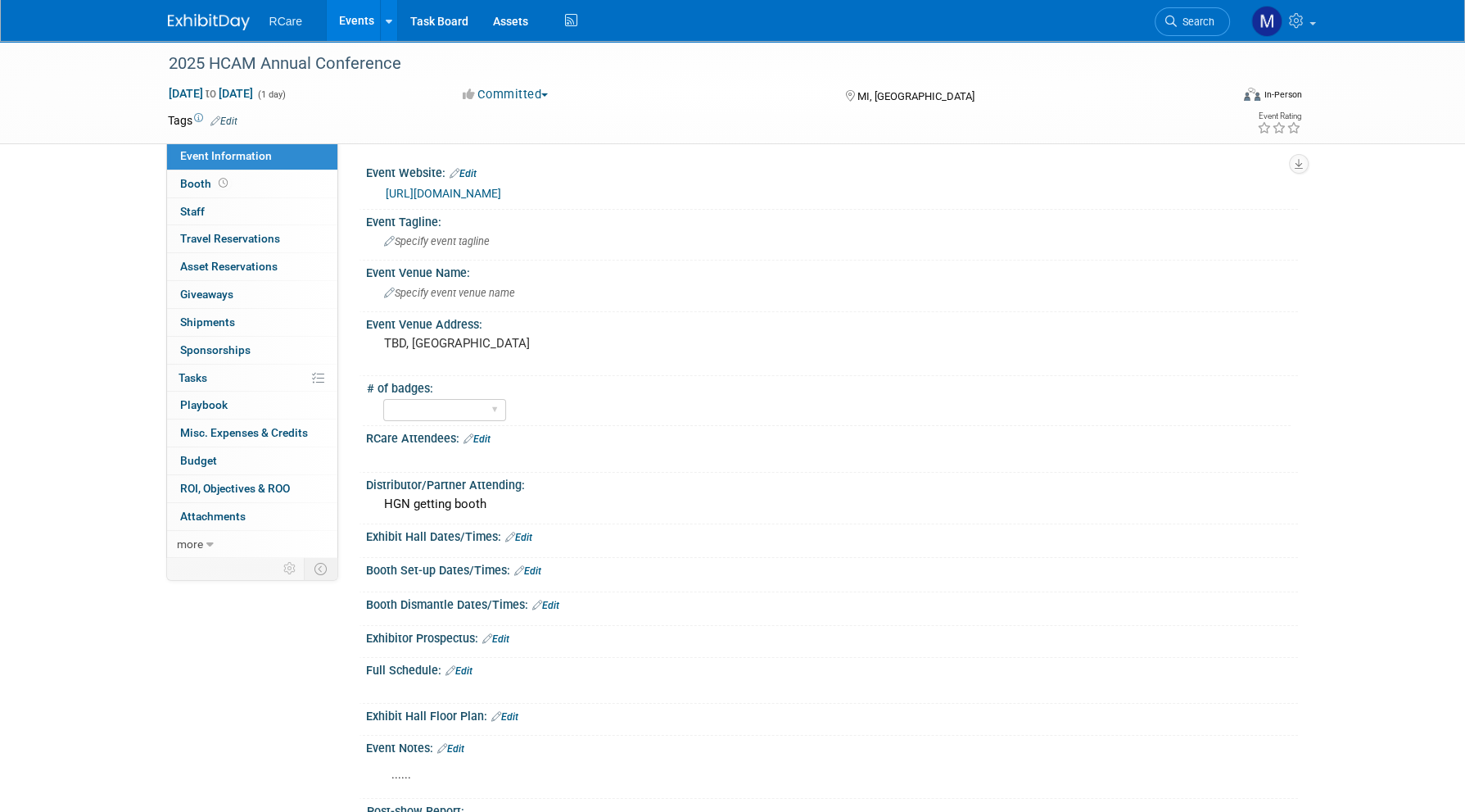
click at [501, 190] on link "https://hcam.swoogo.com/24HCAMConvention" at bounding box center [444, 192] width 115 height 13
click at [230, 90] on span "Jan 1, 2026 to Jan 1, 2026" at bounding box center [211, 93] width 86 height 15
type input "Jan 1, 2026"
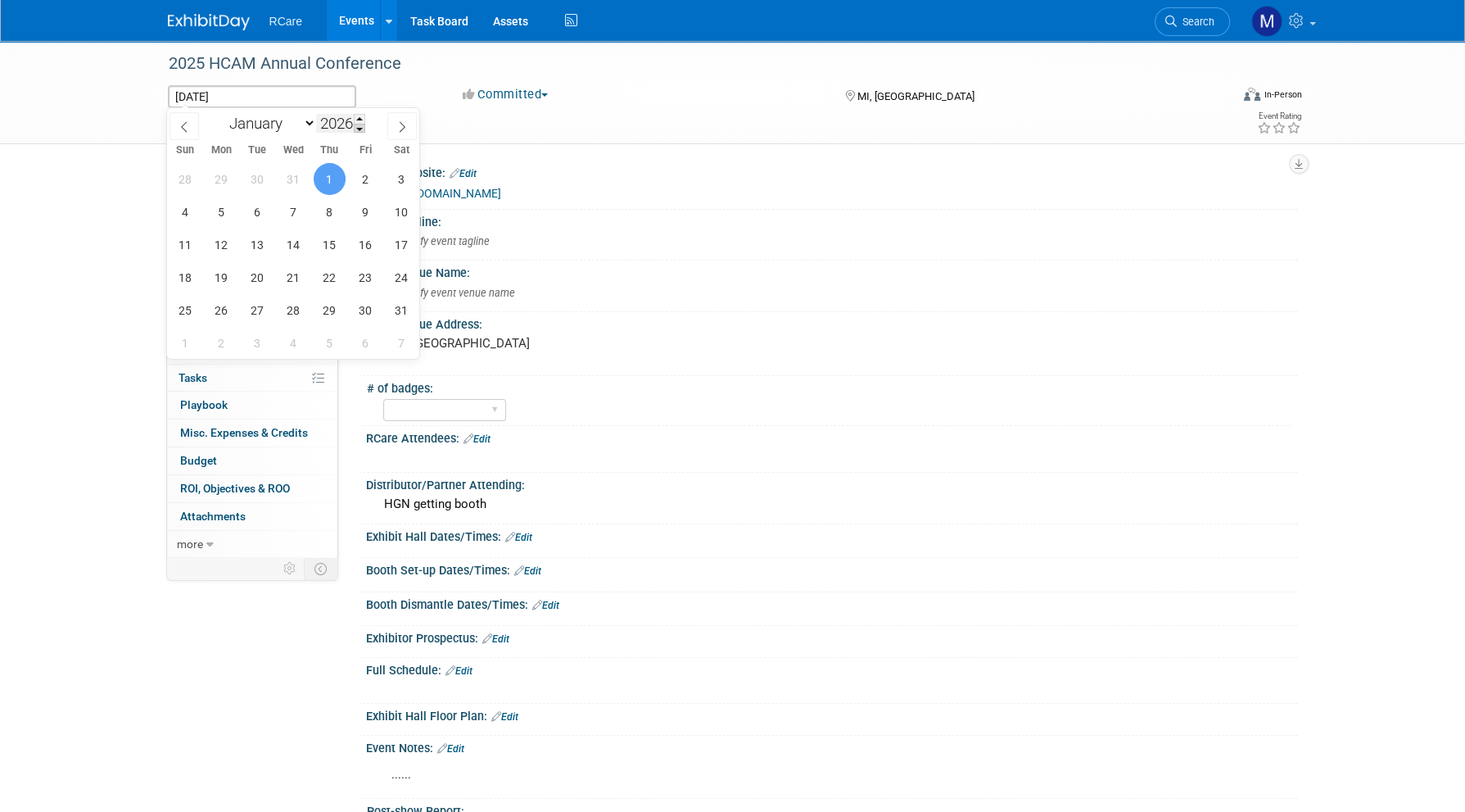
click at [361, 127] on span at bounding box center [360, 129] width 12 height 10
click at [190, 127] on icon at bounding box center [185, 127] width 12 height 12
type input "2024"
select select "11"
click at [403, 127] on icon at bounding box center [403, 127] width 12 height 12
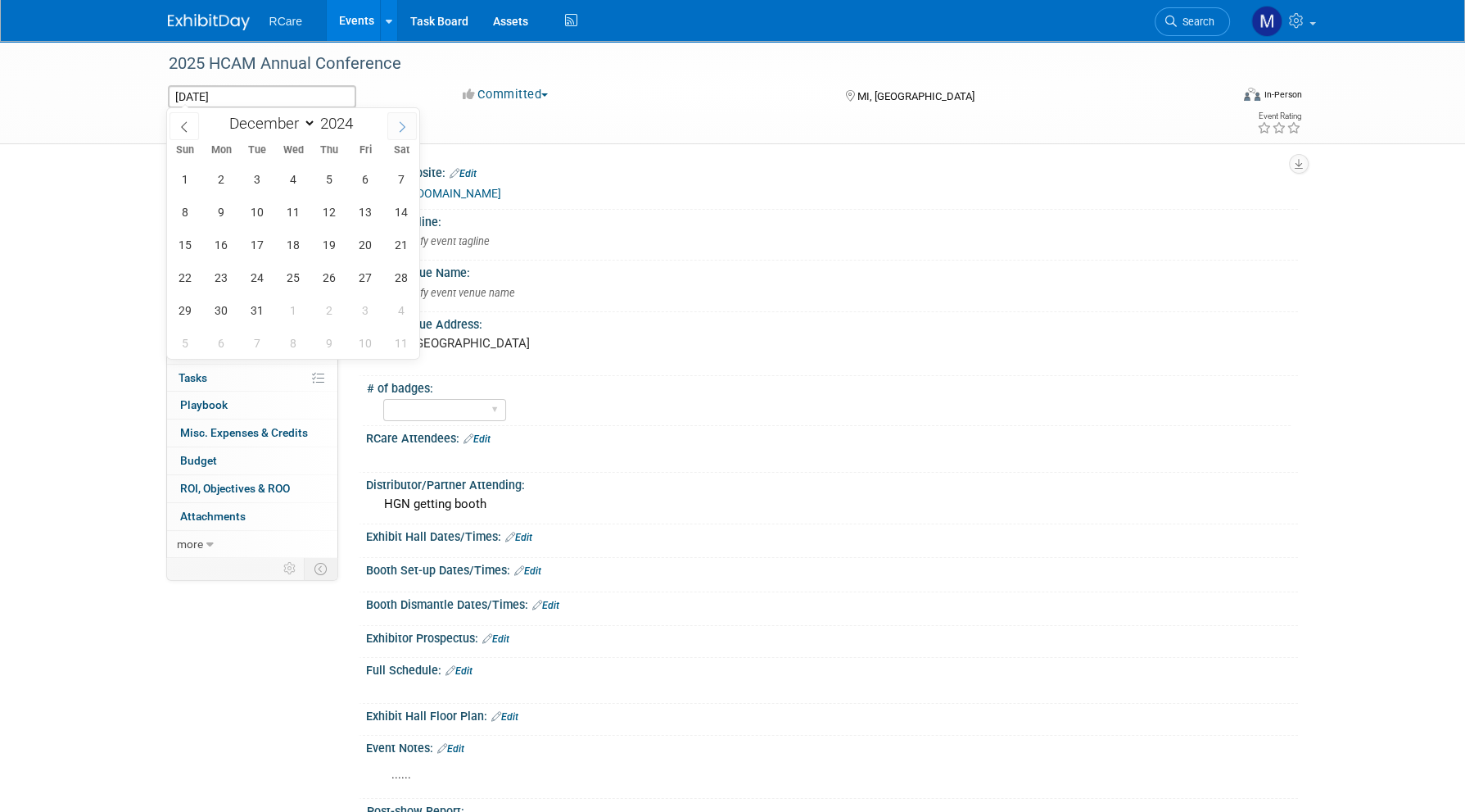
type input "2025"
click at [403, 127] on icon at bounding box center [403, 127] width 12 height 12
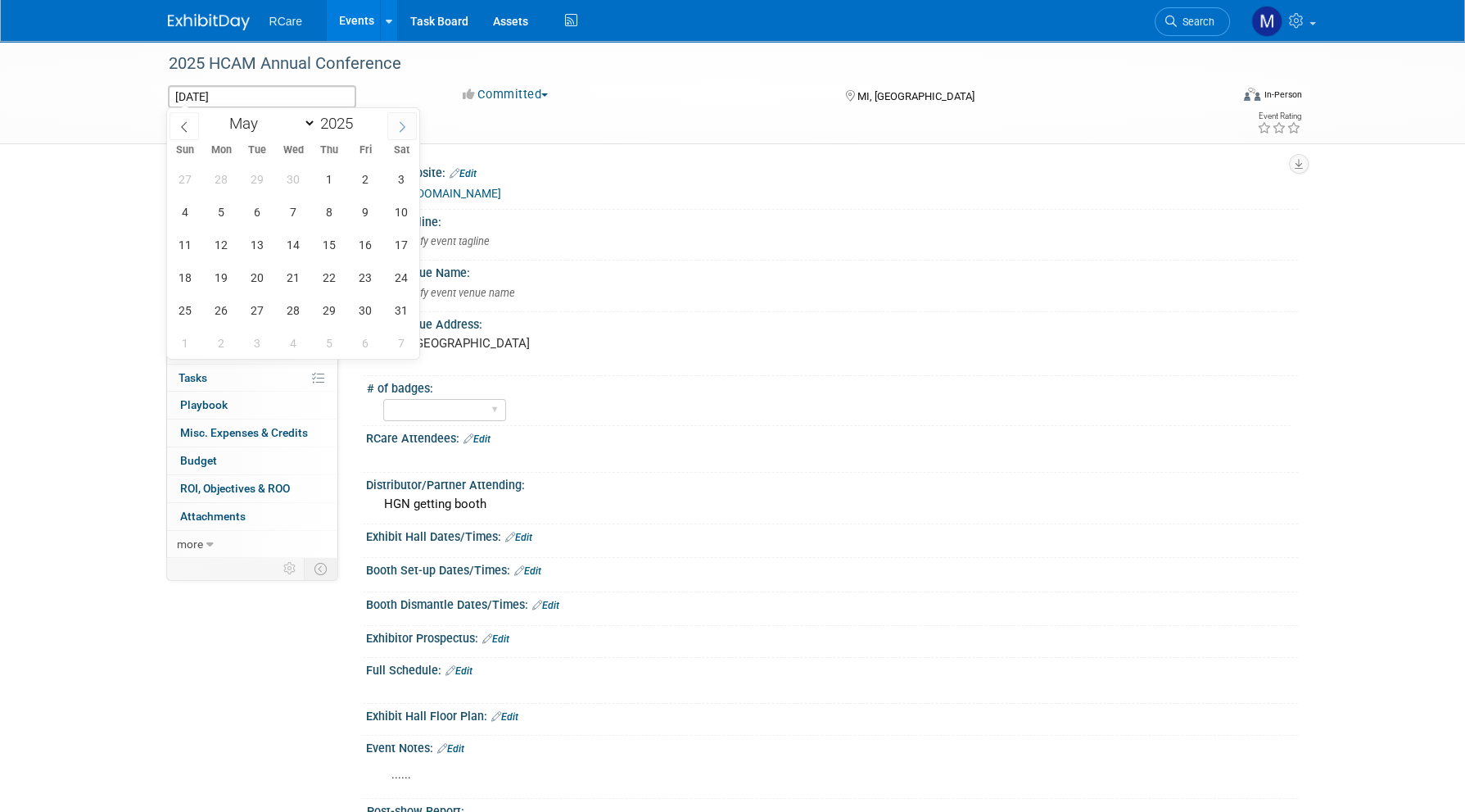
click at [403, 127] on icon at bounding box center [403, 127] width 12 height 12
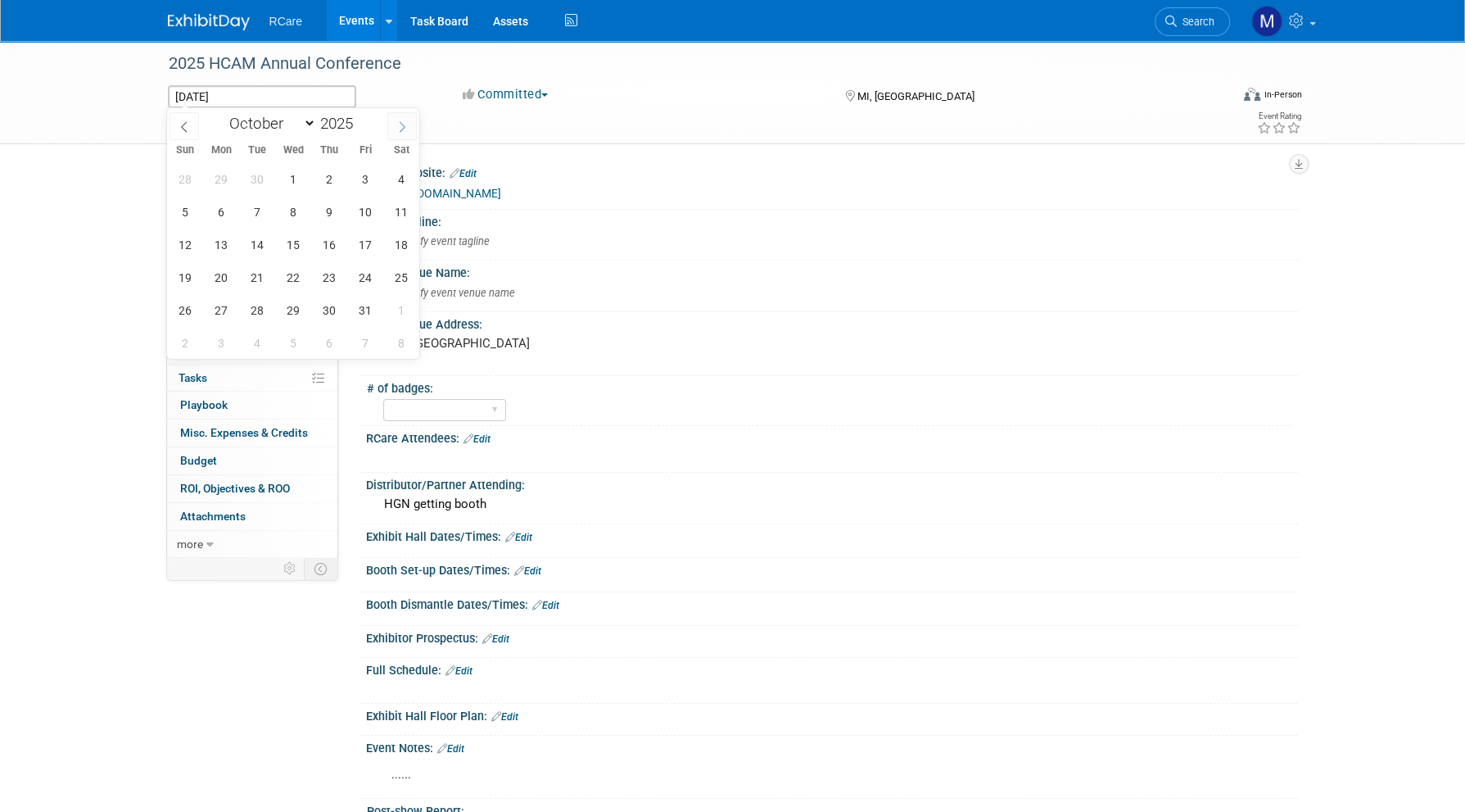
click at [403, 127] on icon at bounding box center [403, 127] width 12 height 12
click at [171, 118] on span at bounding box center [185, 126] width 29 height 27
click at [177, 120] on span at bounding box center [185, 126] width 29 height 27
select select "8"
click at [227, 215] on span "8" at bounding box center [221, 211] width 32 height 32
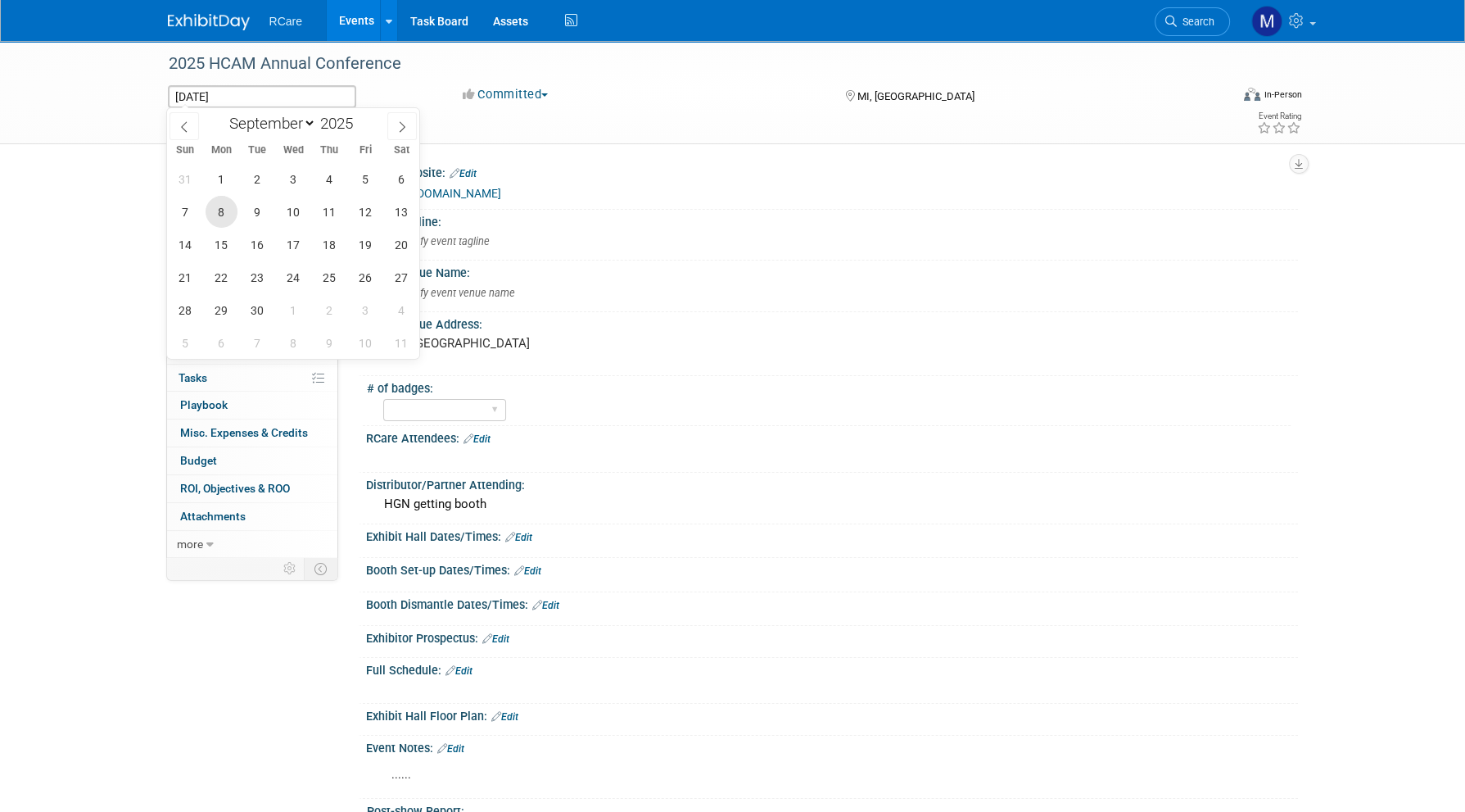
type input "Sep 8, 2025"
click at [289, 211] on span "10" at bounding box center [293, 211] width 32 height 32
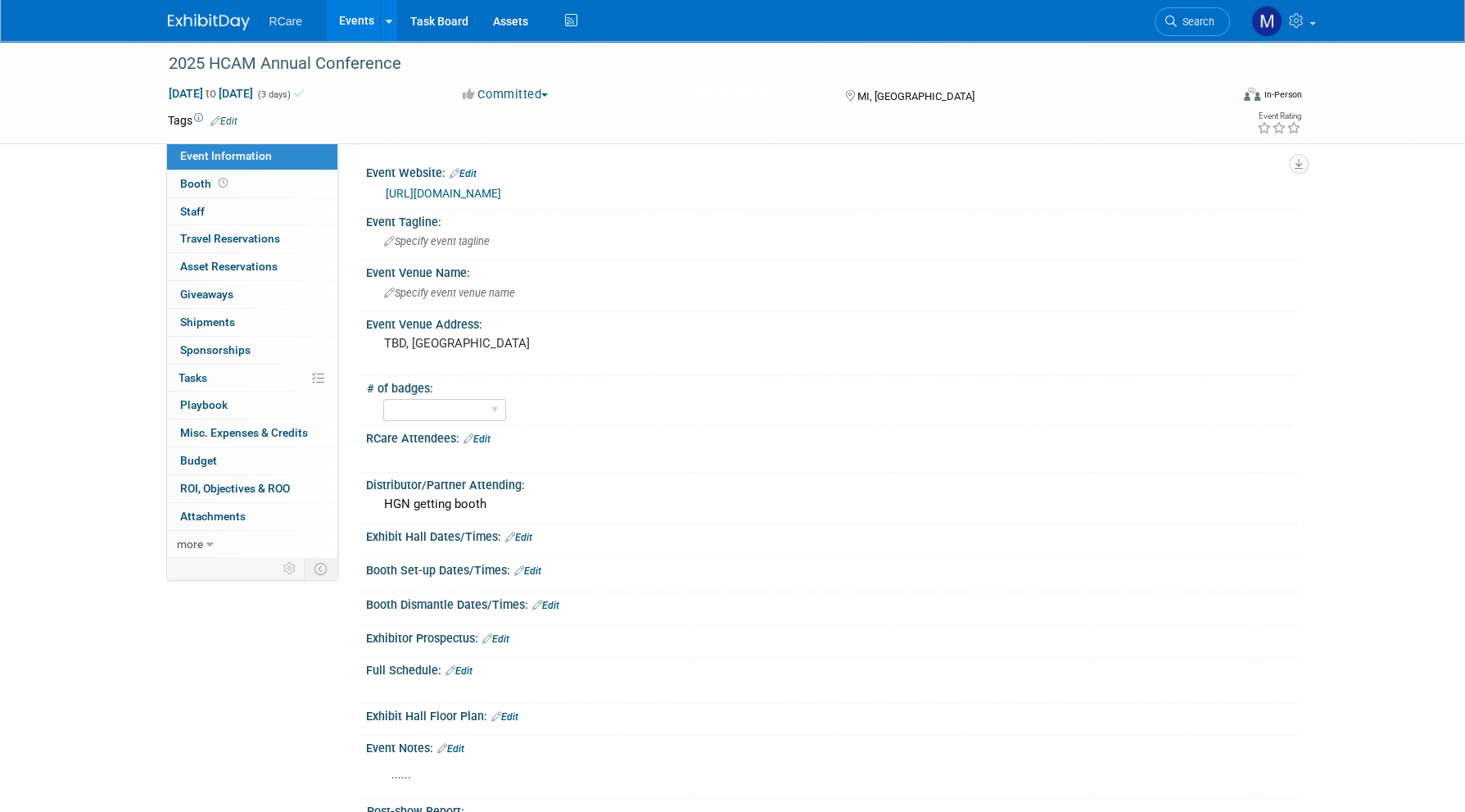
click at [690, 107] on div "Sep 8, 2025 to Sep 10, 2025 (3 days) Sep 8, 2025 to Sep 10, 2025 Committed Comm…" at bounding box center [735, 97] width 1159 height 24
click at [678, 190] on div "https://hcam.swoogo.com/24HCAMConvention" at bounding box center [836, 193] width 900 height 19
click at [473, 170] on link "Edit" at bounding box center [463, 174] width 27 height 12
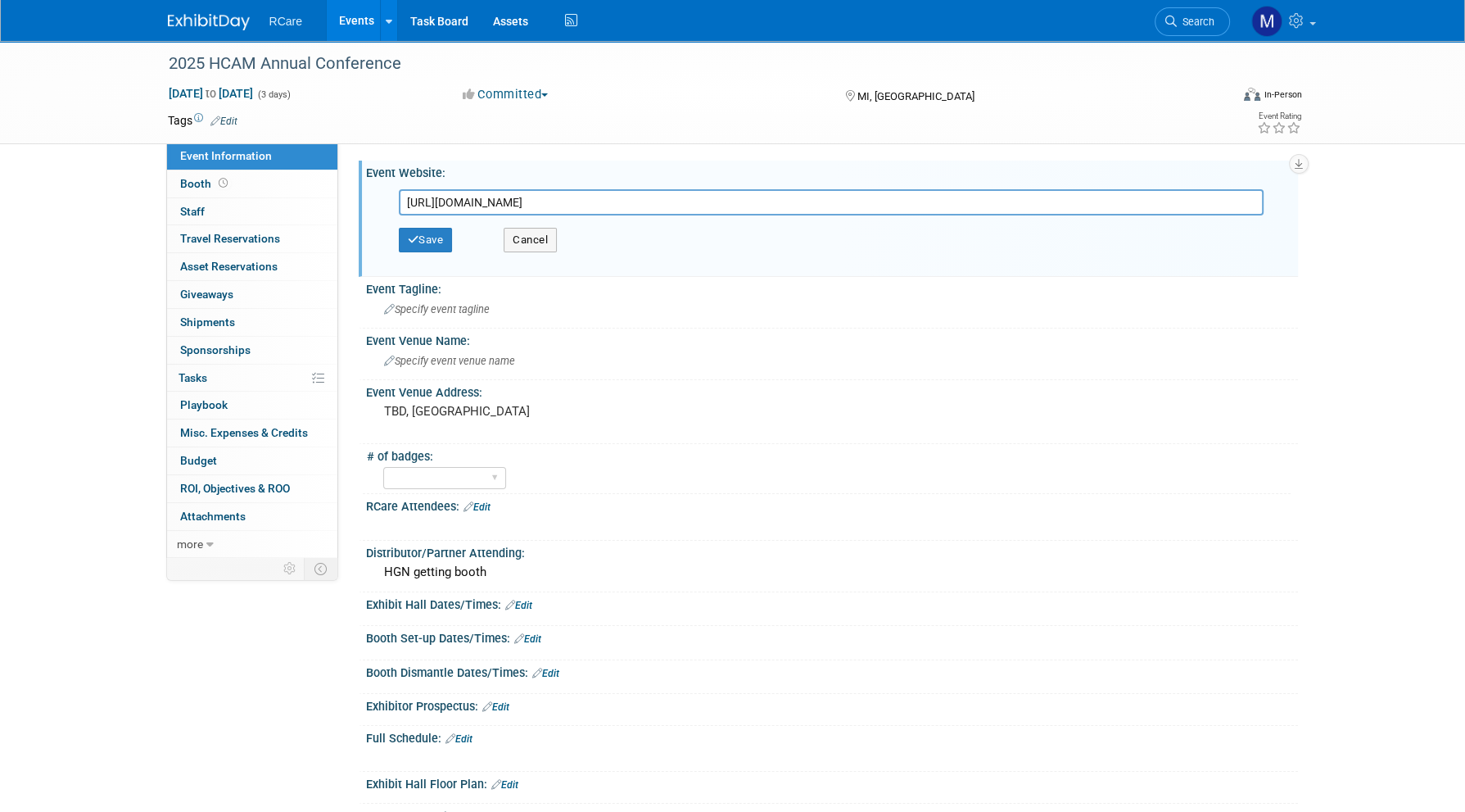
click at [706, 204] on input "https://hcam.swoogo.com/24HCAMConvention" at bounding box center [831, 202] width 865 height 26
type input "http://hcam.swoogo.com/25Convention"
click at [422, 241] on button "Save" at bounding box center [425, 239] width 54 height 24
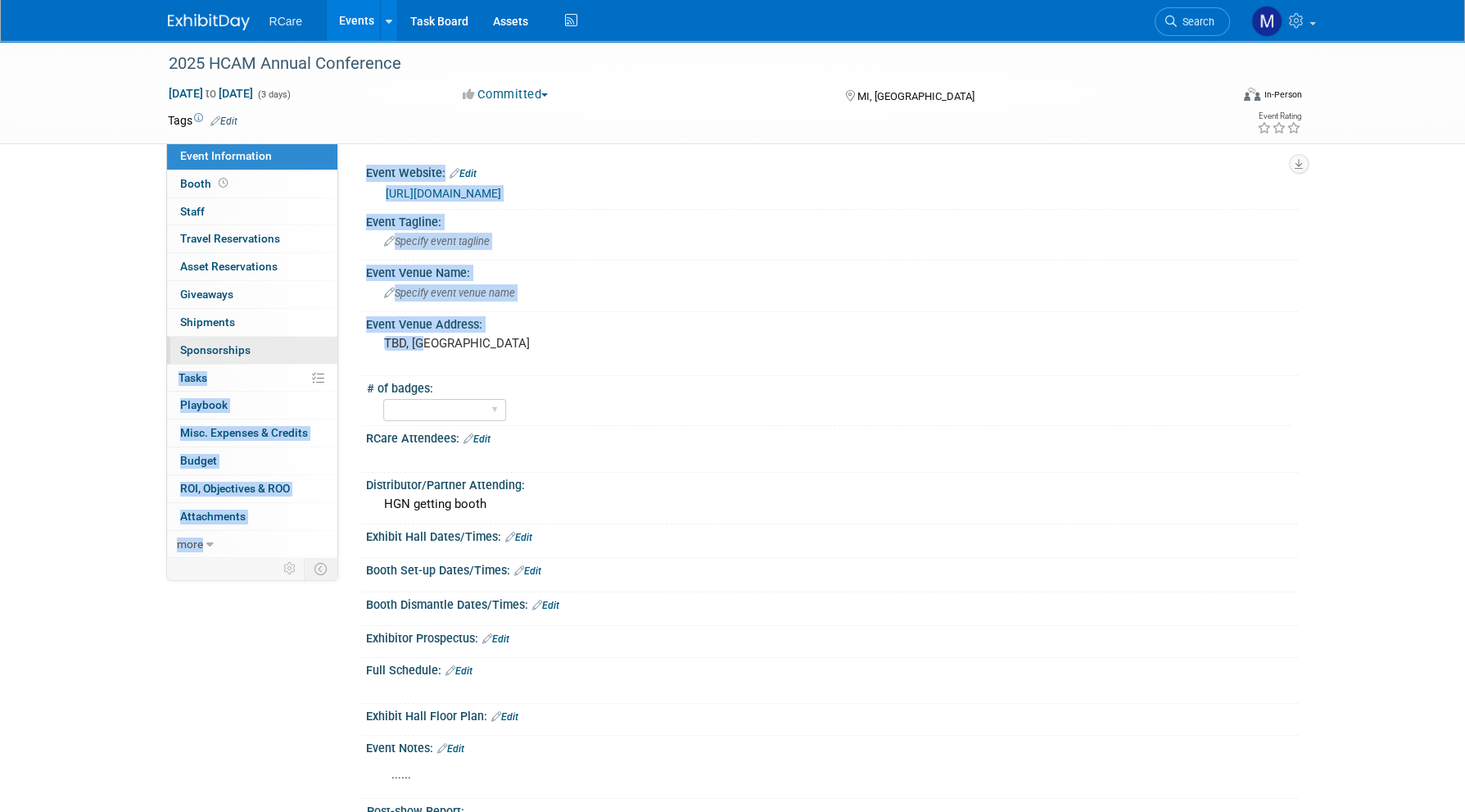
drag, startPoint x: 431, startPoint y: 342, endPoint x: 325, endPoint y: 337, distance: 106.1
click at [325, 337] on div "Event Information Event Info Booth Booth 0 Staff 0 Staff 0 Travel Reservations …" at bounding box center [733, 450] width 1155 height 820
click at [408, 336] on pre "TBD, MI" at bounding box center [560, 343] width 352 height 15
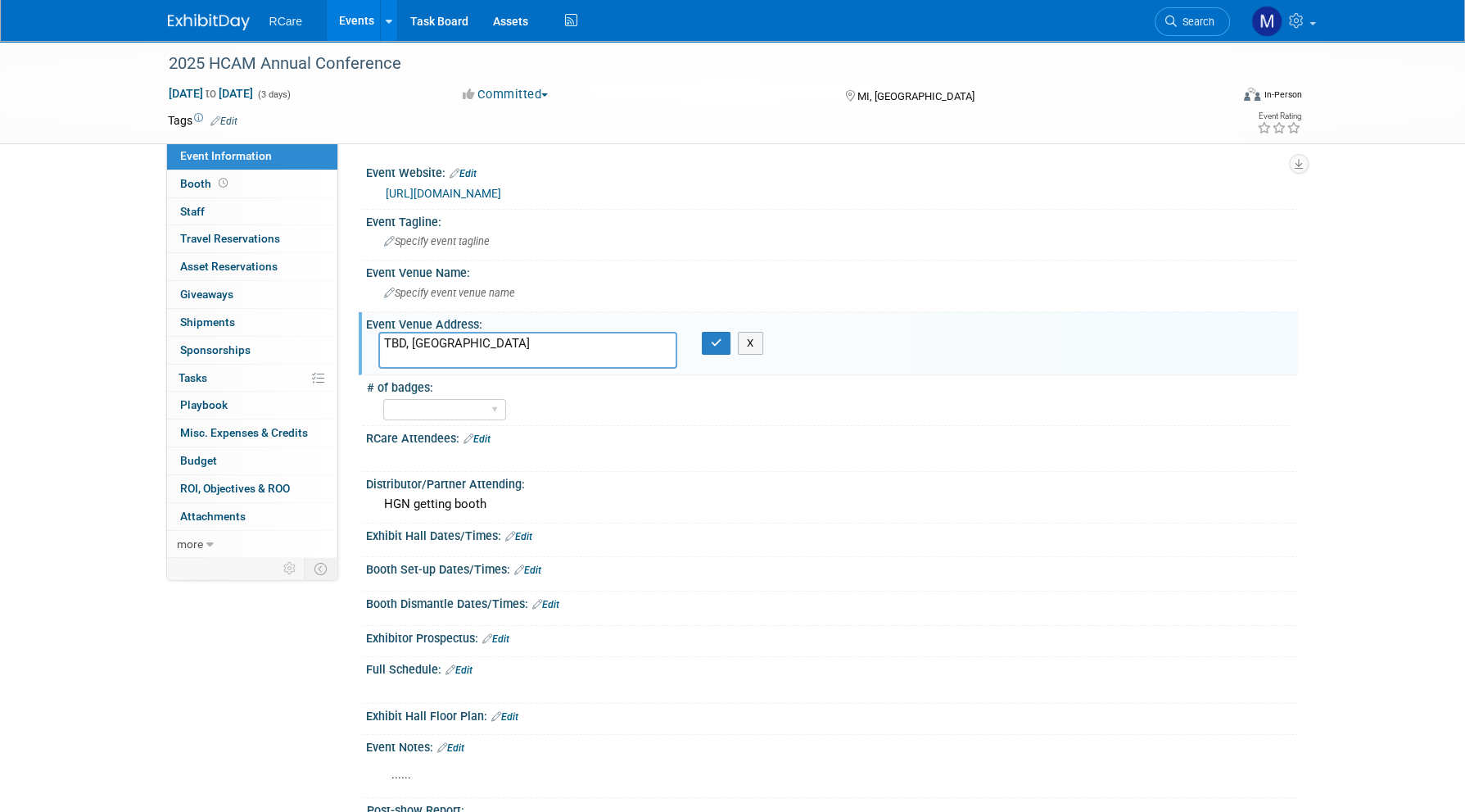
drag, startPoint x: 403, startPoint y: 340, endPoint x: 359, endPoint y: 343, distance: 44.1
click at [359, 343] on div "Event Venue Address: TBD, MI TBD, MI X" at bounding box center [828, 343] width 939 height 64
type textarea "[GEOGRAPHIC_DATA], [GEOGRAPHIC_DATA]"
click at [727, 341] on button "button" at bounding box center [716, 342] width 29 height 22
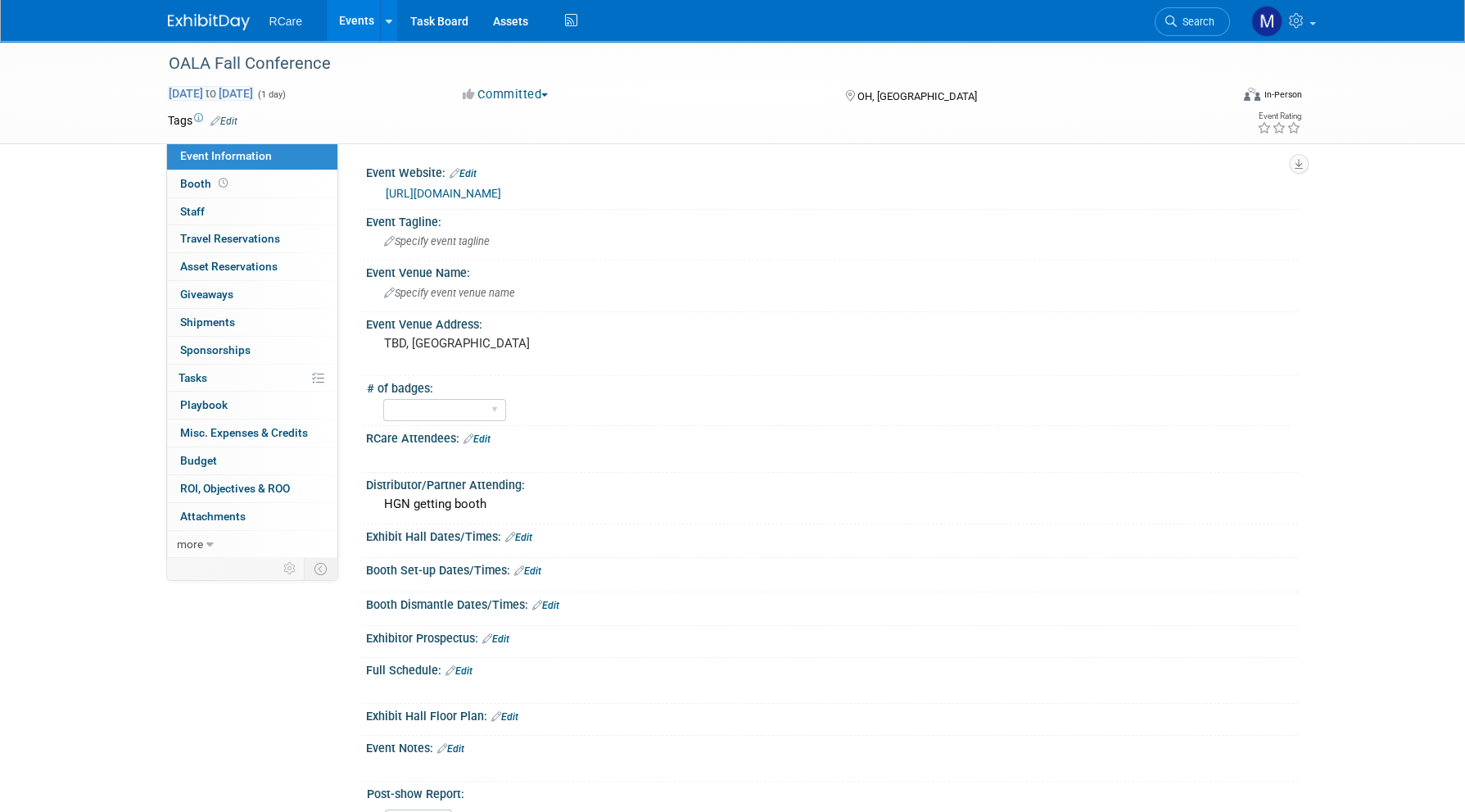
click at [219, 94] on span "to" at bounding box center [211, 93] width 16 height 13
type input "[DATE]"
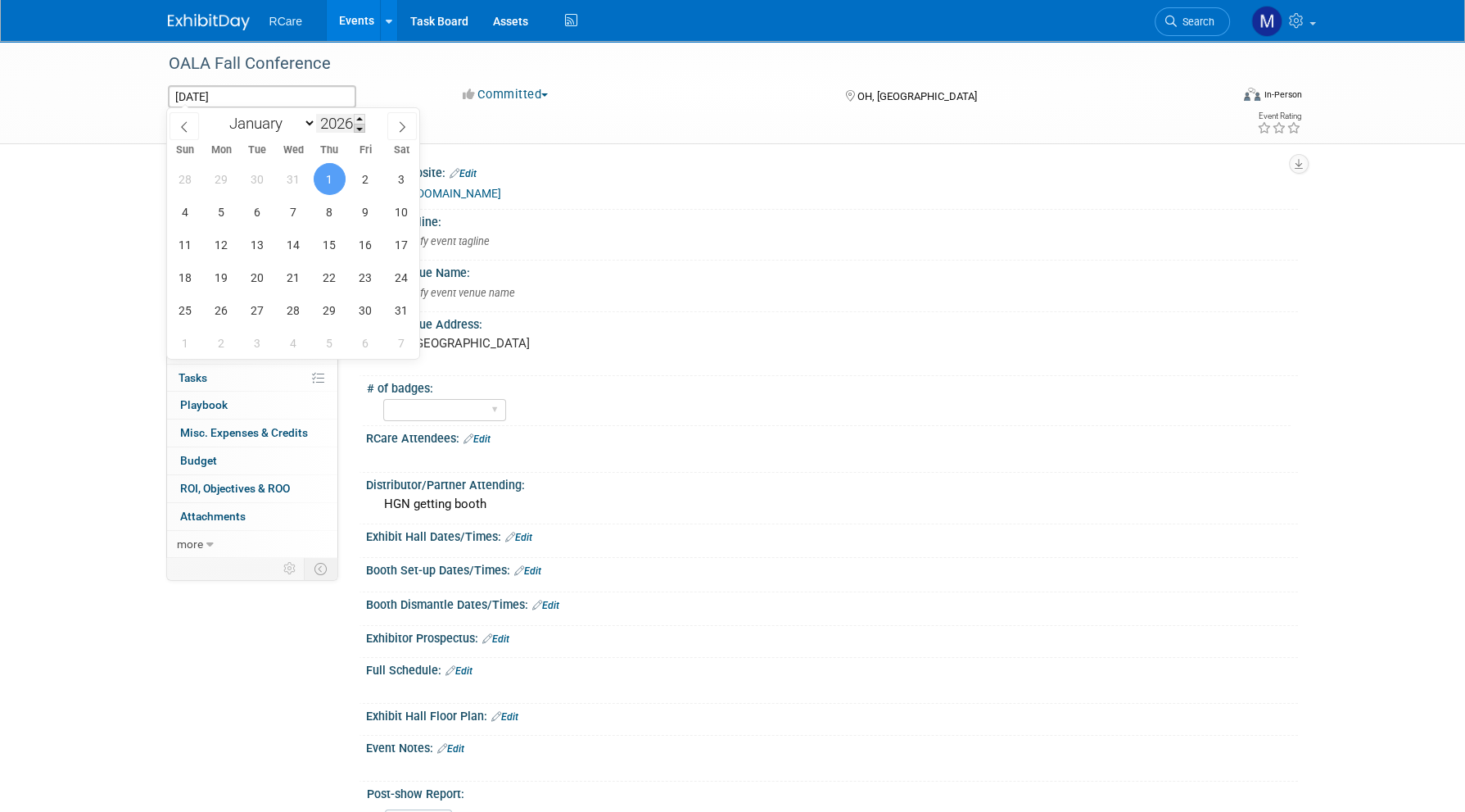
click at [361, 126] on span at bounding box center [360, 129] width 12 height 10
type input "2025"
click at [403, 122] on icon at bounding box center [403, 127] width 12 height 12
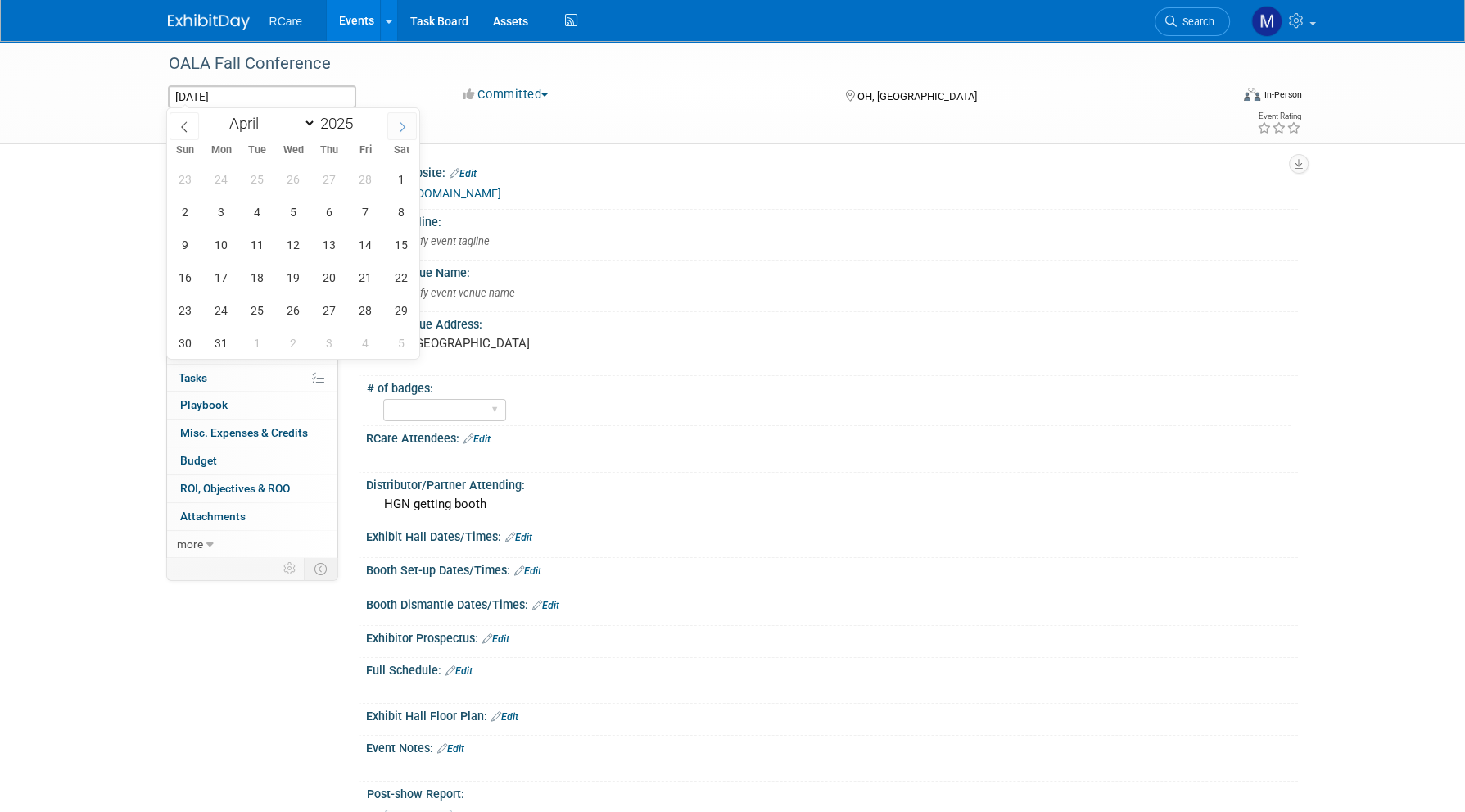
click at [403, 122] on icon at bounding box center [403, 127] width 12 height 12
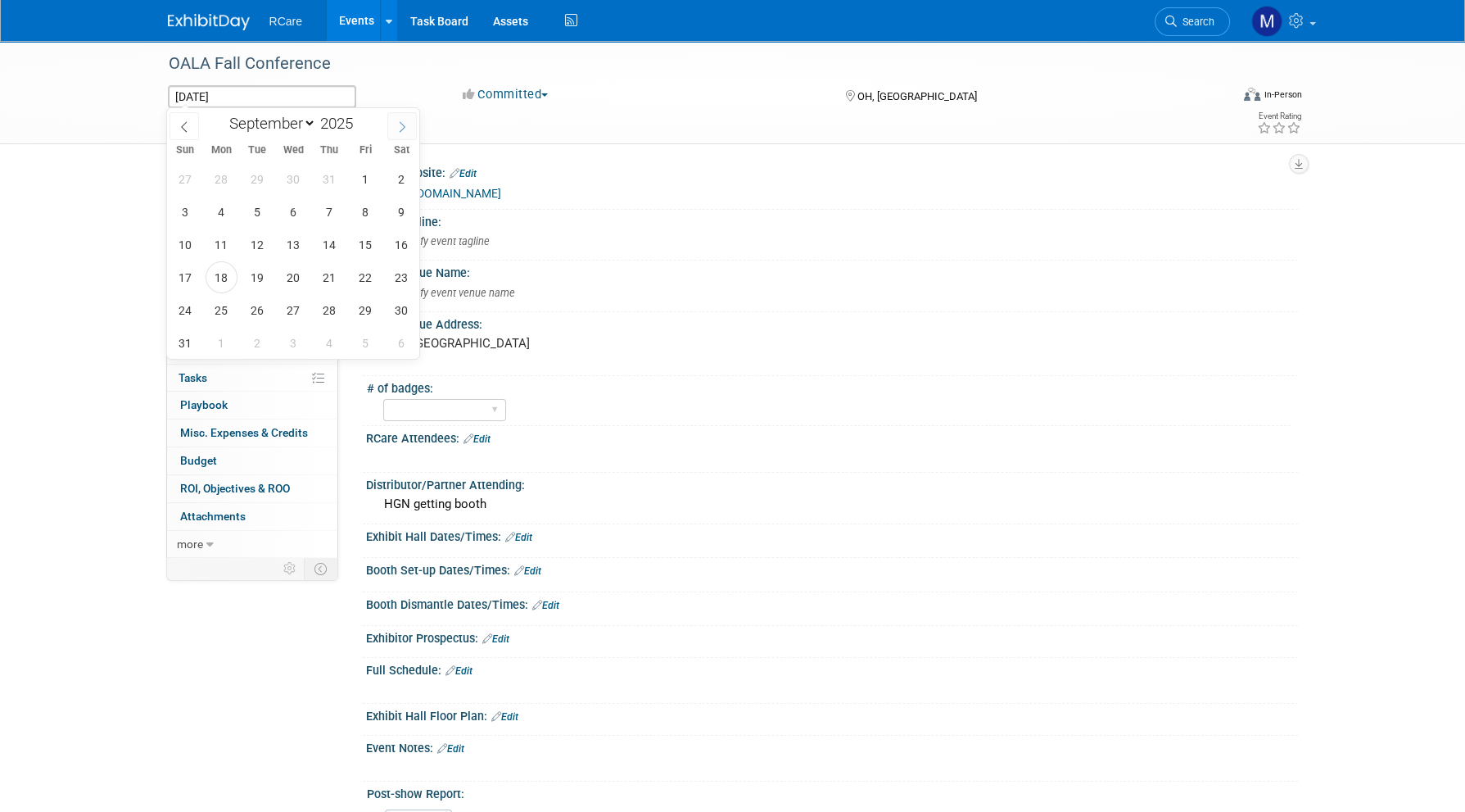
click at [403, 122] on icon at bounding box center [403, 127] width 12 height 12
select select "9"
click at [250, 269] on span "21" at bounding box center [257, 277] width 32 height 32
type input "Oct 21, 2025"
click at [291, 273] on span "22" at bounding box center [293, 277] width 32 height 32
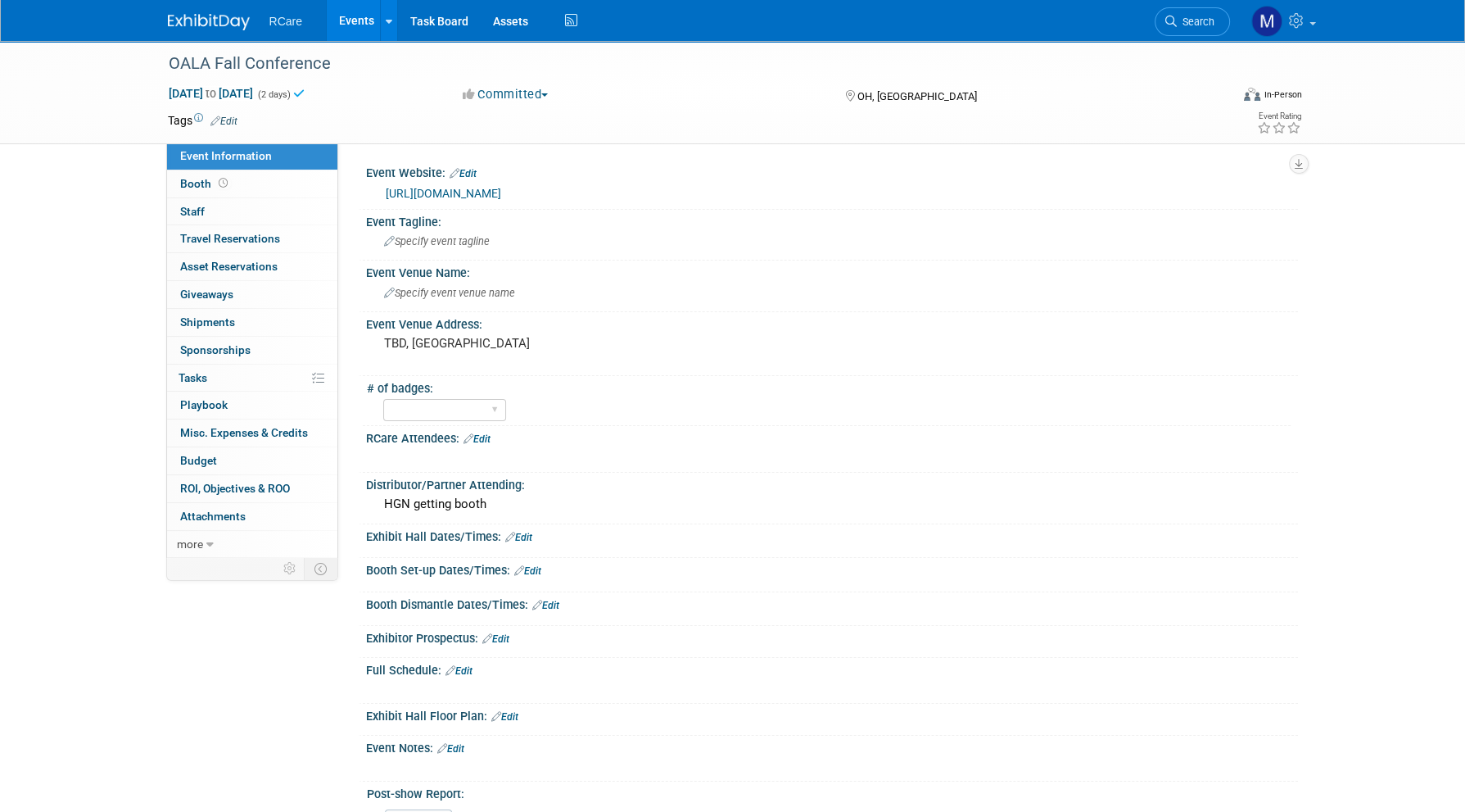
click at [723, 190] on div "https://ohioassistedliving.org/aws/OALA/pt/sp/home_page" at bounding box center [836, 193] width 900 height 19
click at [468, 173] on link "Edit" at bounding box center [463, 174] width 27 height 12
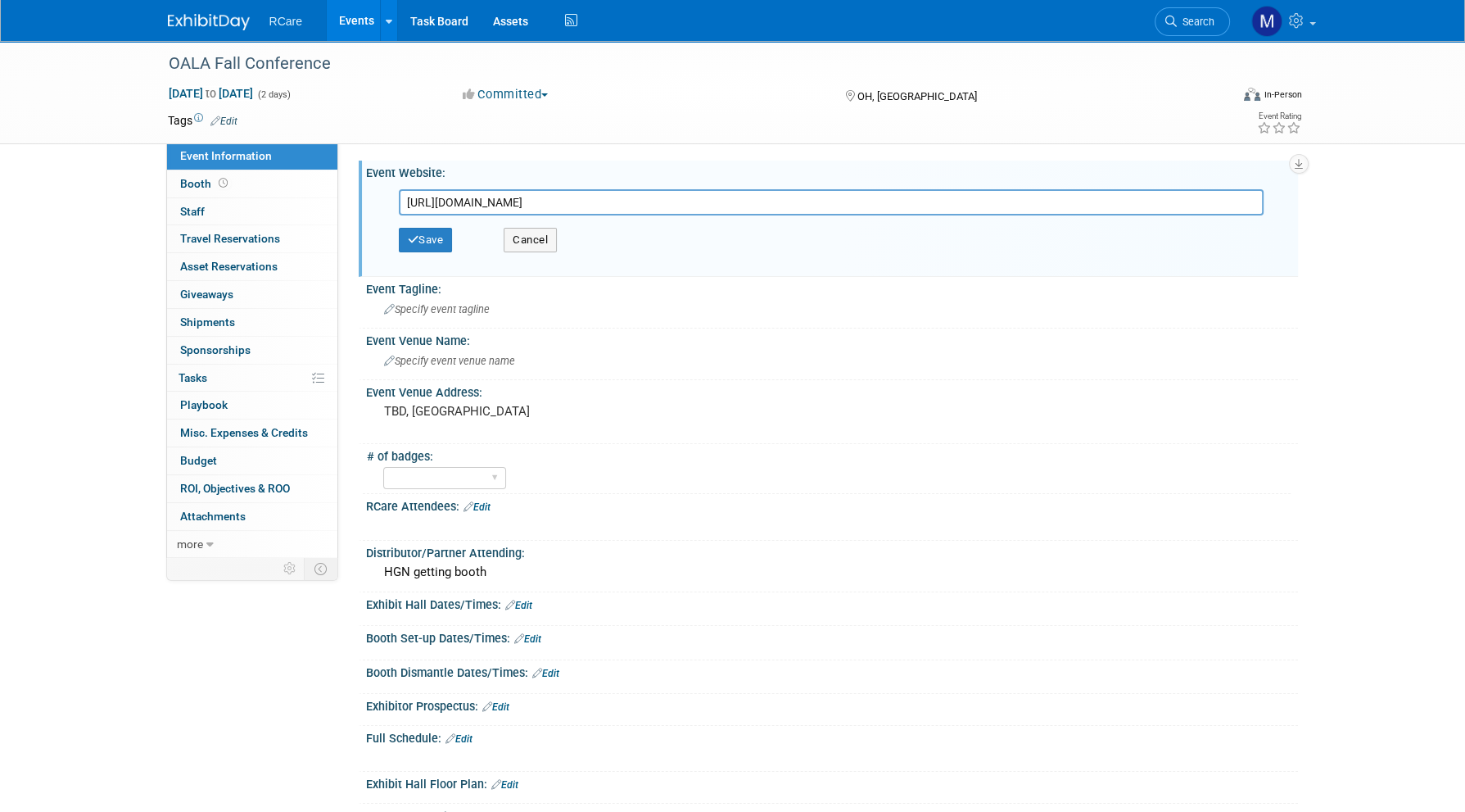
click at [737, 207] on input "https://ohioassistedliving.org/aws/OALA/pt/sp/home_page" at bounding box center [831, 202] width 865 height 26
type input "https://ohioassistedliving.org/aws/OALA/pt/sp/conference"
click at [433, 238] on button "Save" at bounding box center [425, 239] width 54 height 24
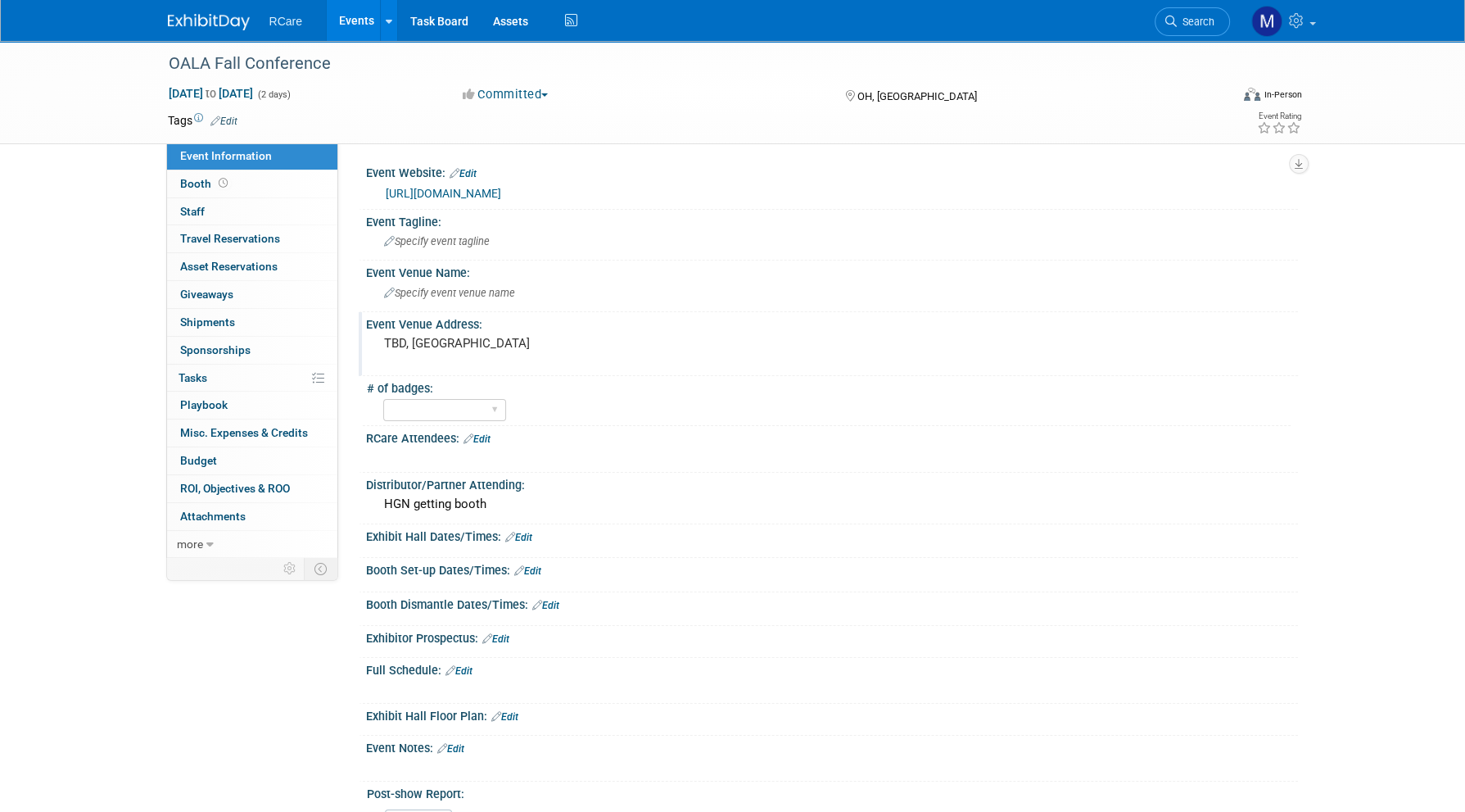
click at [406, 340] on pre "TBD, OH" at bounding box center [560, 343] width 352 height 15
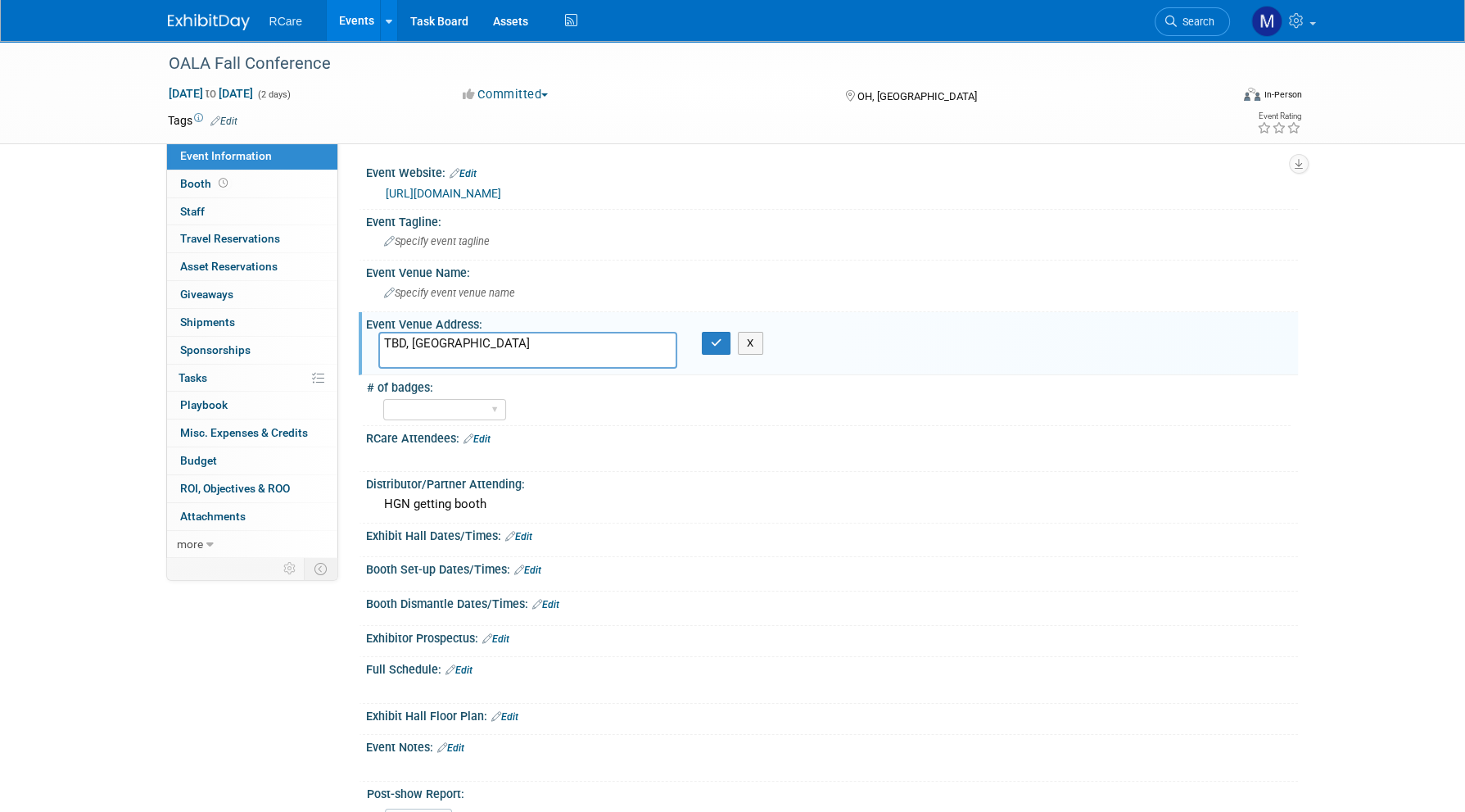
drag, startPoint x: 403, startPoint y: 336, endPoint x: 339, endPoint y: 342, distance: 64.3
click at [349, 342] on div "Event Website: Edit https://ohioassistedliving.org/aws/OALA/pt/sp/conference ht…" at bounding box center [818, 349] width 960 height 413
type textarea "Columbus, OH"
click at [711, 342] on icon "button" at bounding box center [717, 342] width 12 height 11
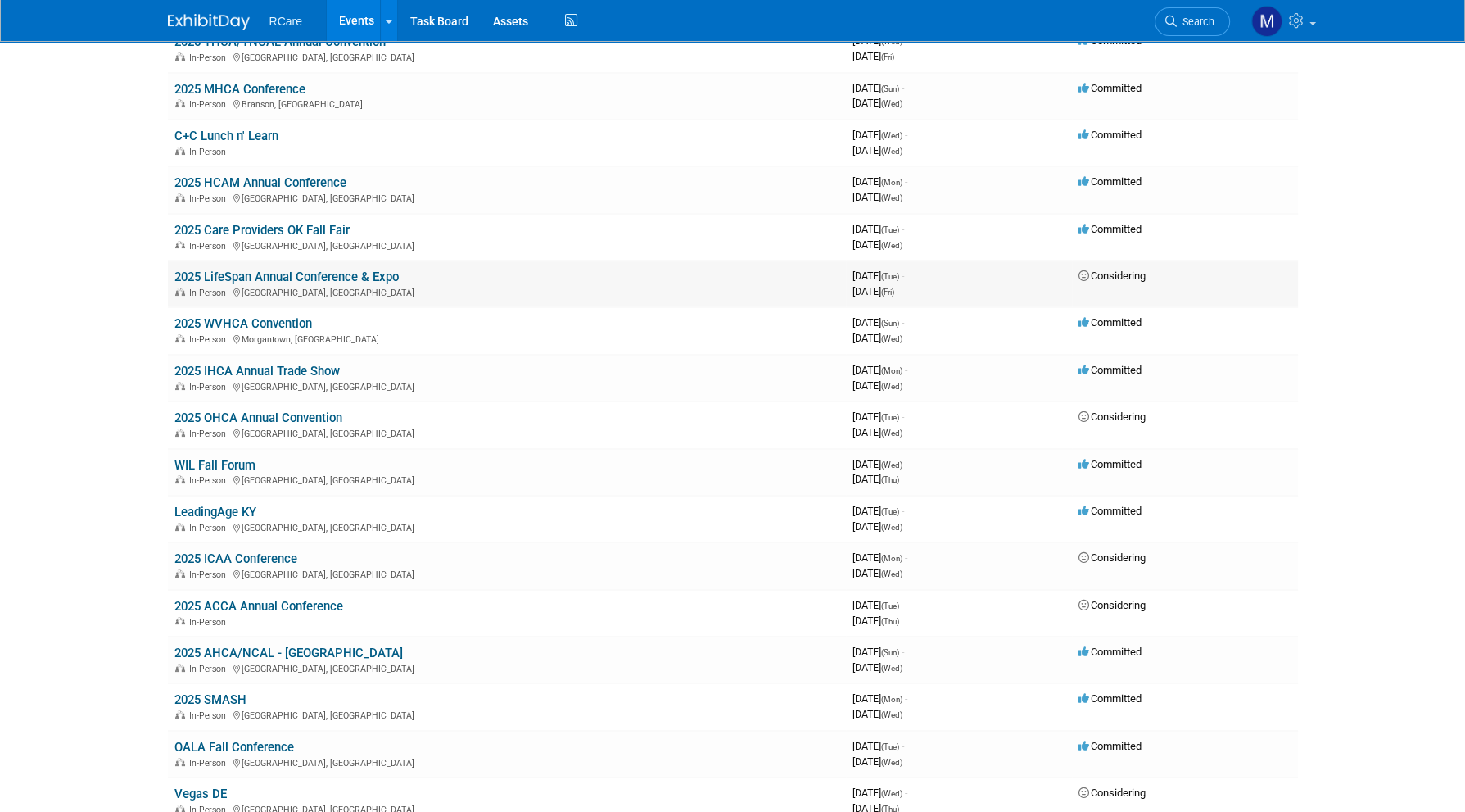
scroll to position [163, 0]
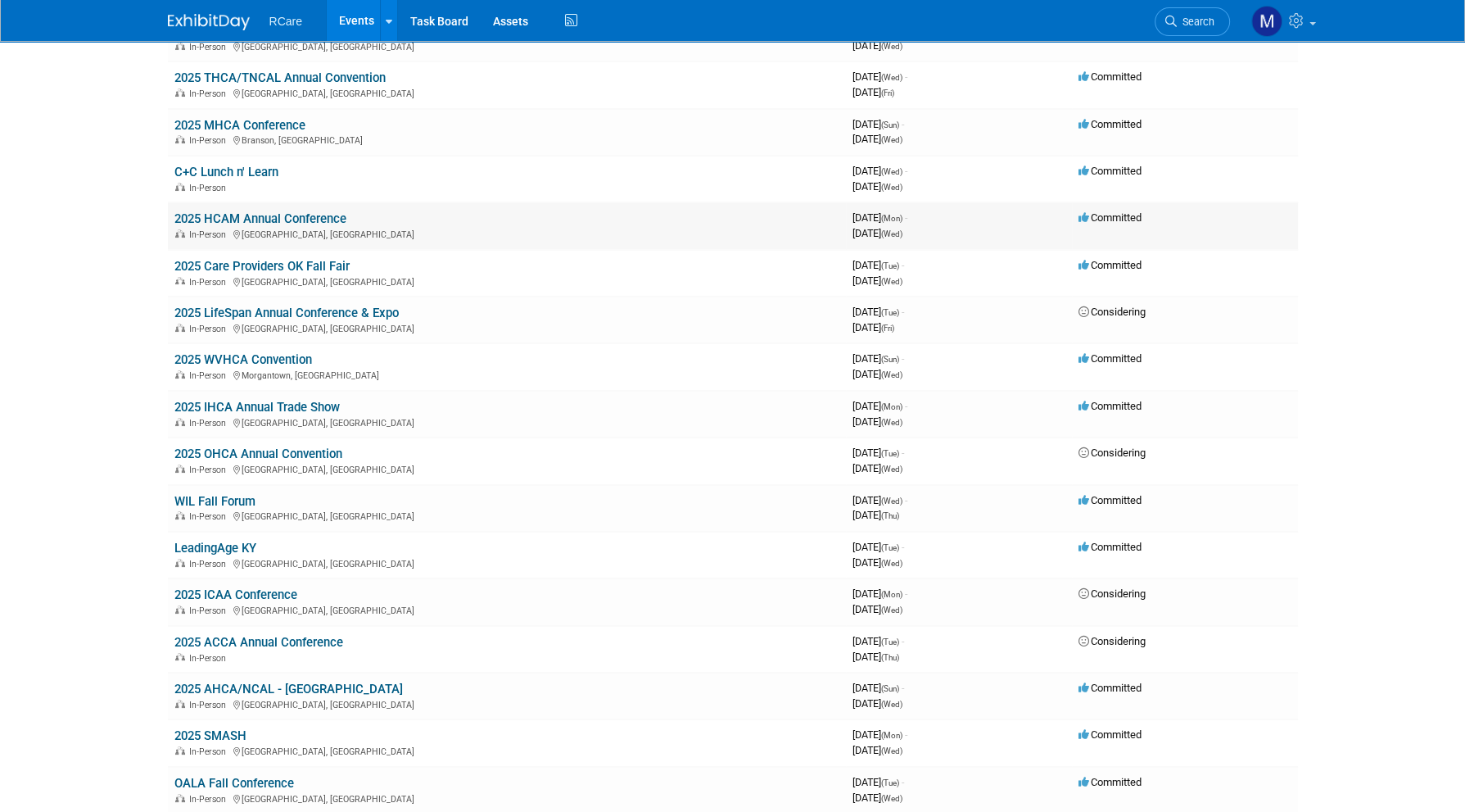
click at [305, 211] on link "2025 HCAM Annual Conference" at bounding box center [261, 218] width 172 height 15
